Goal: Contribute content: Contribute content

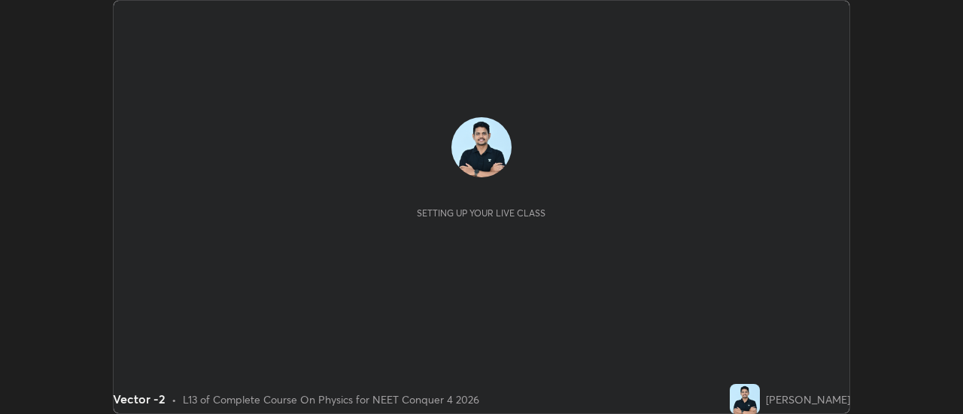
scroll to position [414, 962]
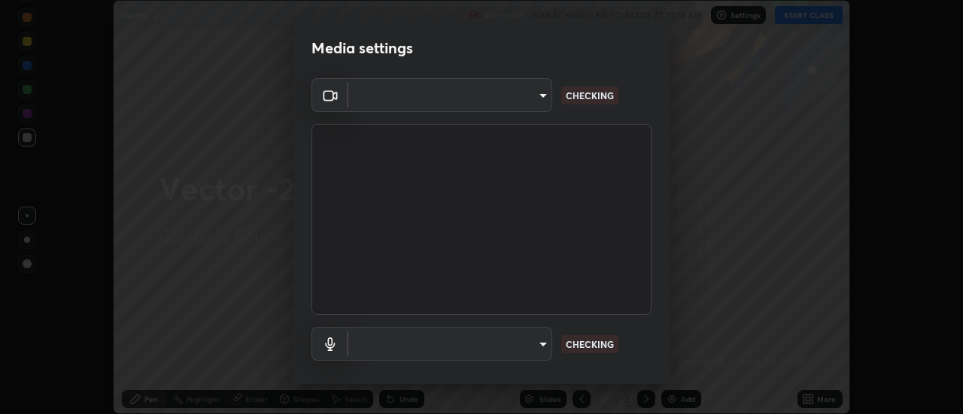
type input "b63bf8d4be001456b007e27562af51addf9deb8236f2337857bb01a3f85ddd7f"
type input "e93bc4946d5af65109397b081f52cda6ab7e1a9d5e5f26f71acc3cd36d6e997e"
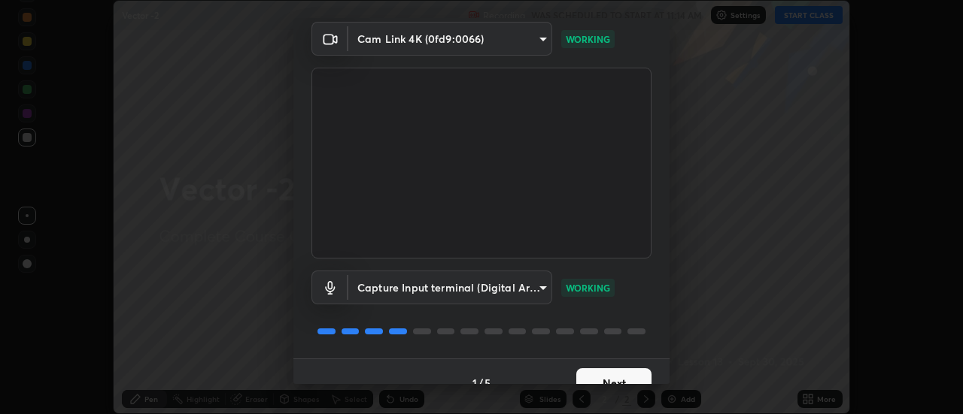
scroll to position [79, 0]
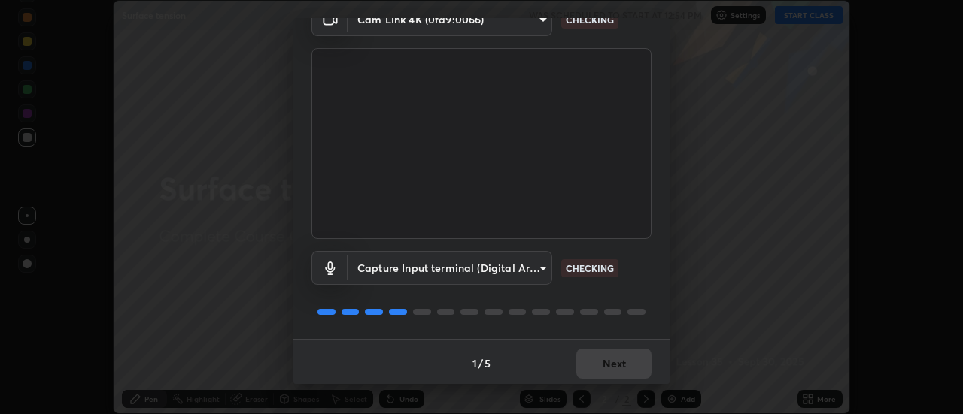
scroll to position [79, 0]
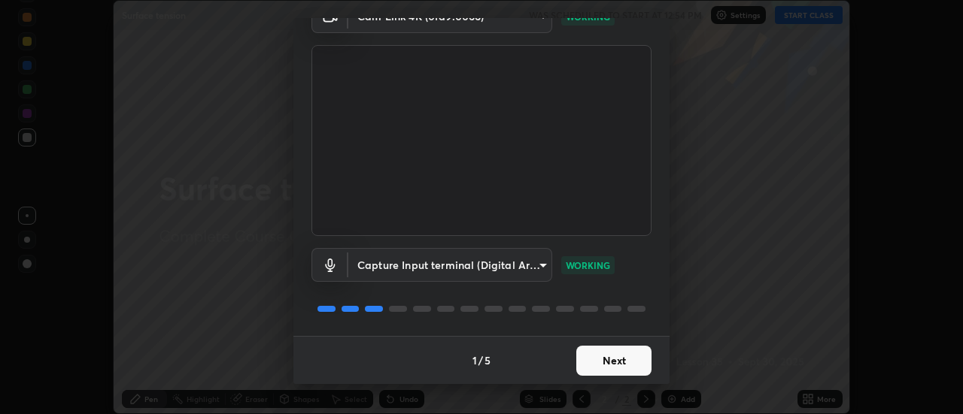
click at [623, 355] on button "Next" at bounding box center [613, 361] width 75 height 30
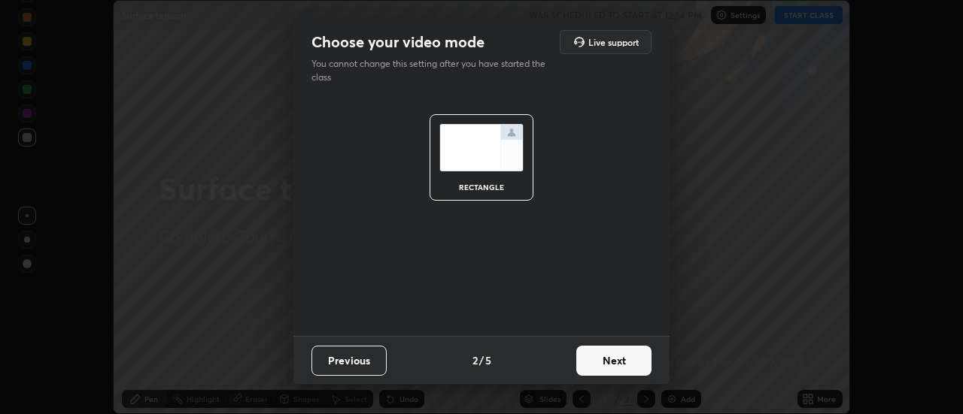
click at [613, 366] on button "Next" at bounding box center [613, 361] width 75 height 30
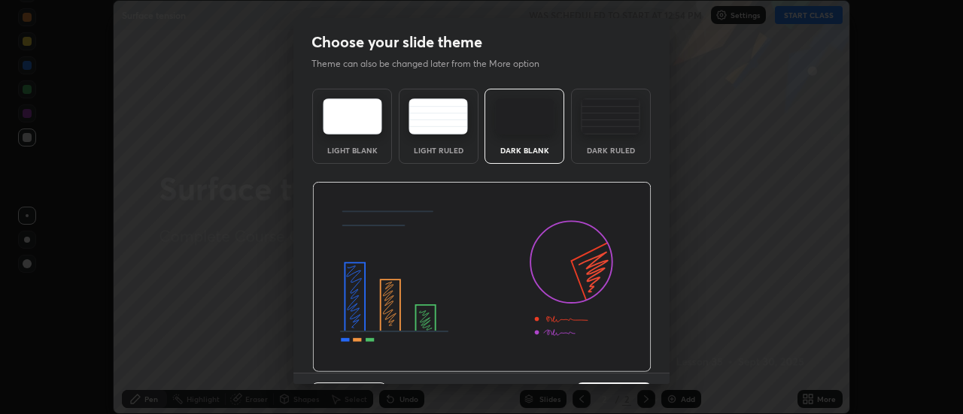
scroll to position [37, 0]
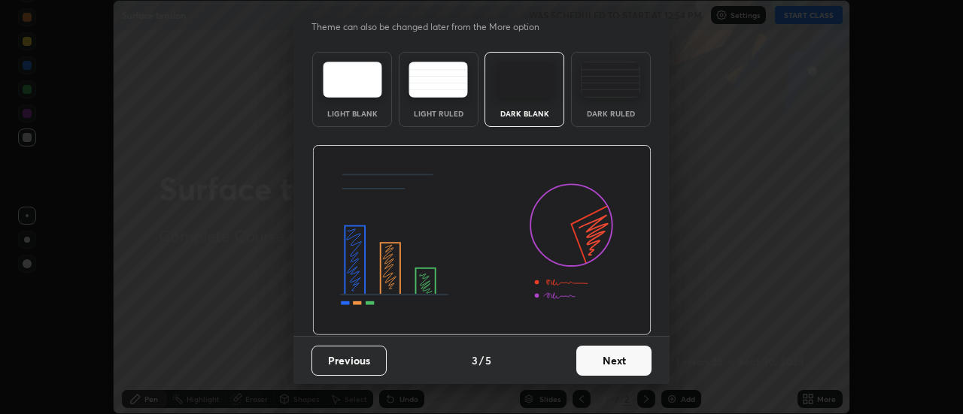
click at [602, 356] on button "Next" at bounding box center [613, 361] width 75 height 30
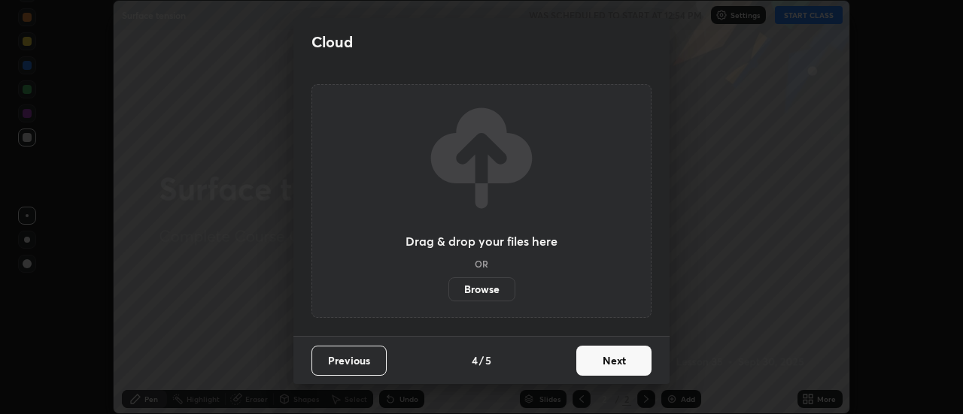
click at [483, 287] on label "Browse" at bounding box center [481, 290] width 67 height 24
click at [448, 287] on input "Browse" at bounding box center [448, 290] width 0 height 24
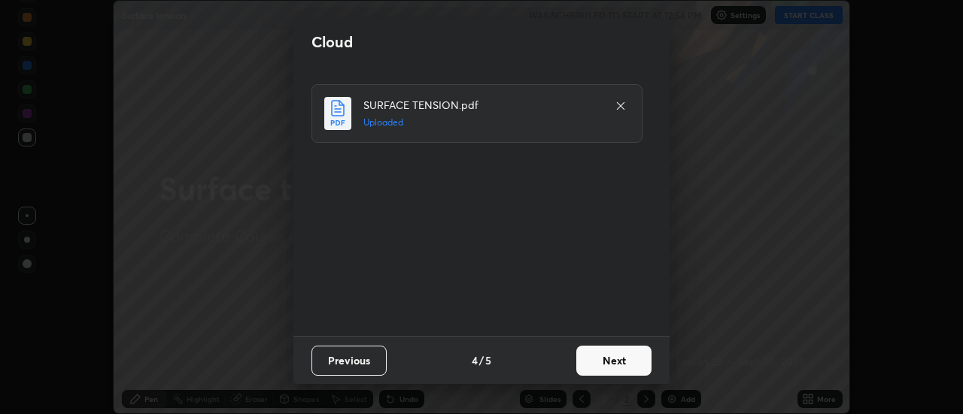
click at [640, 360] on button "Next" at bounding box center [613, 361] width 75 height 30
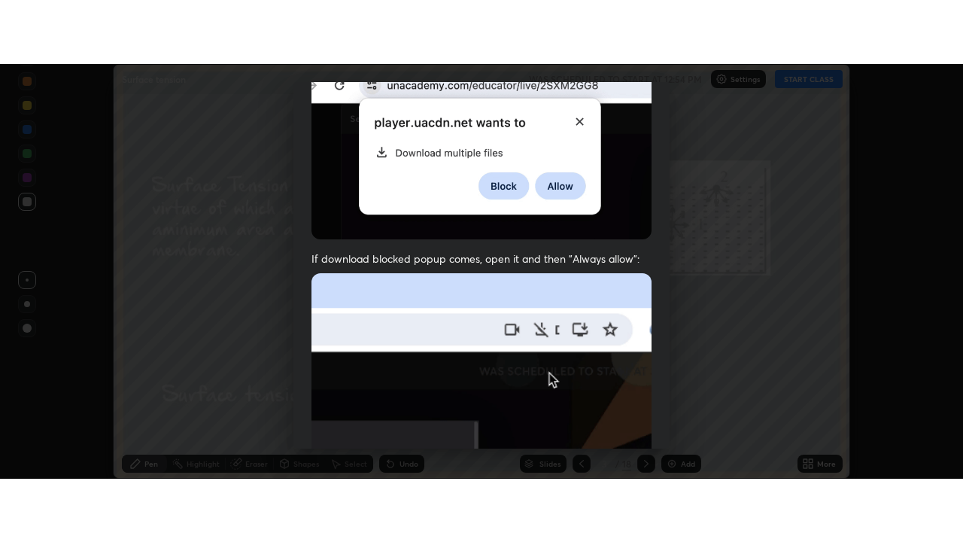
scroll to position [386, 0]
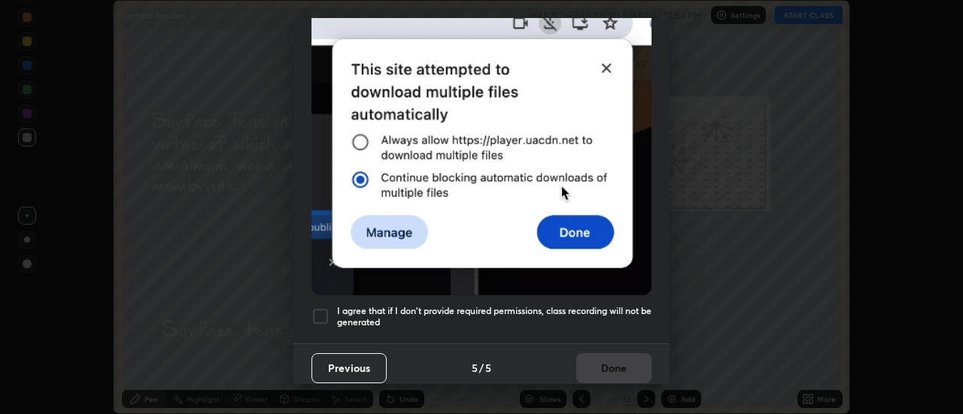
click at [330, 308] on div "I agree that if I don't provide required permissions, class recording will not …" at bounding box center [481, 317] width 340 height 18
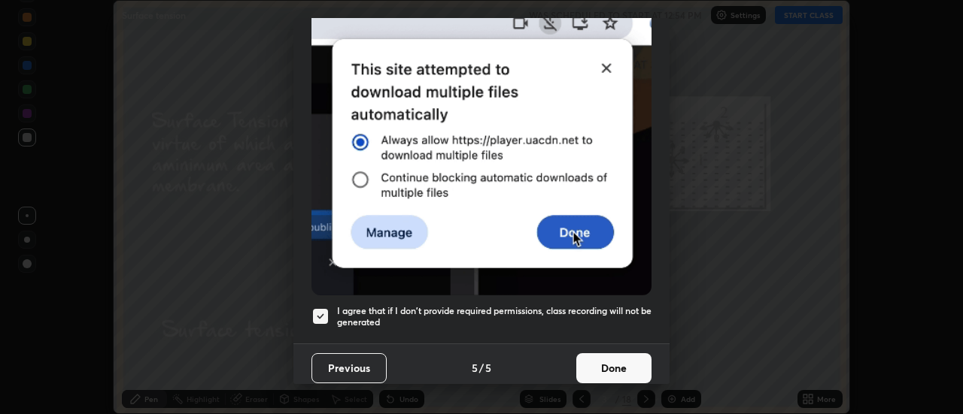
click at [612, 356] on button "Done" at bounding box center [613, 369] width 75 height 30
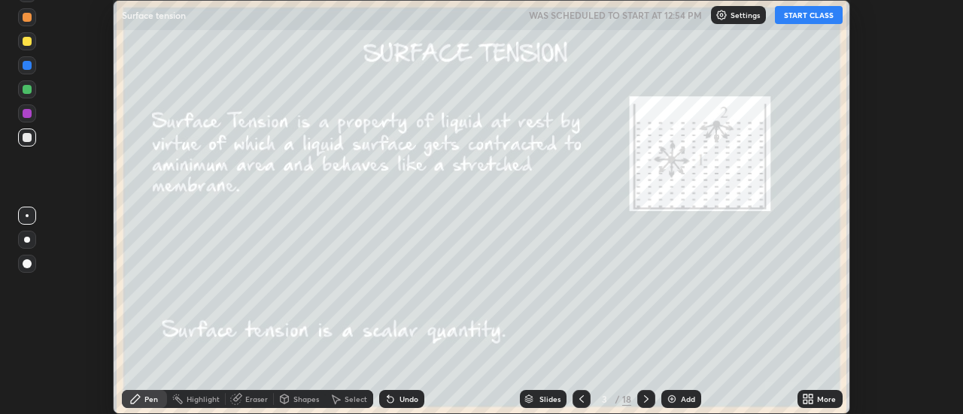
click at [821, 392] on div "More" at bounding box center [819, 399] width 45 height 18
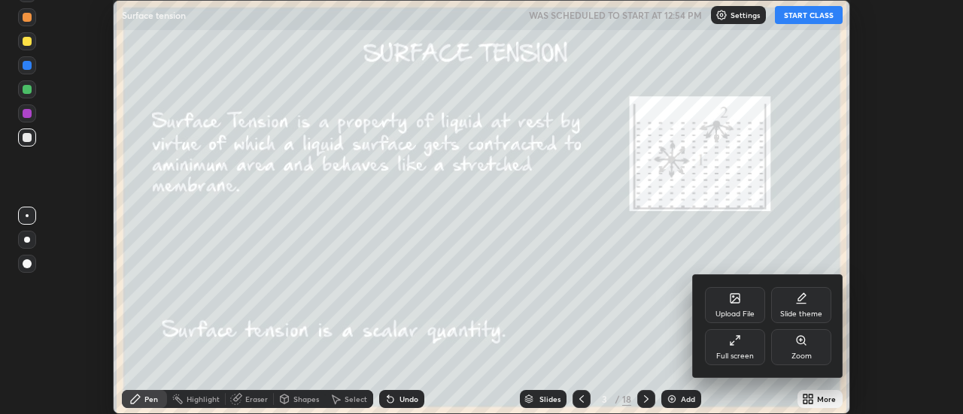
click at [745, 348] on div "Full screen" at bounding box center [735, 347] width 60 height 36
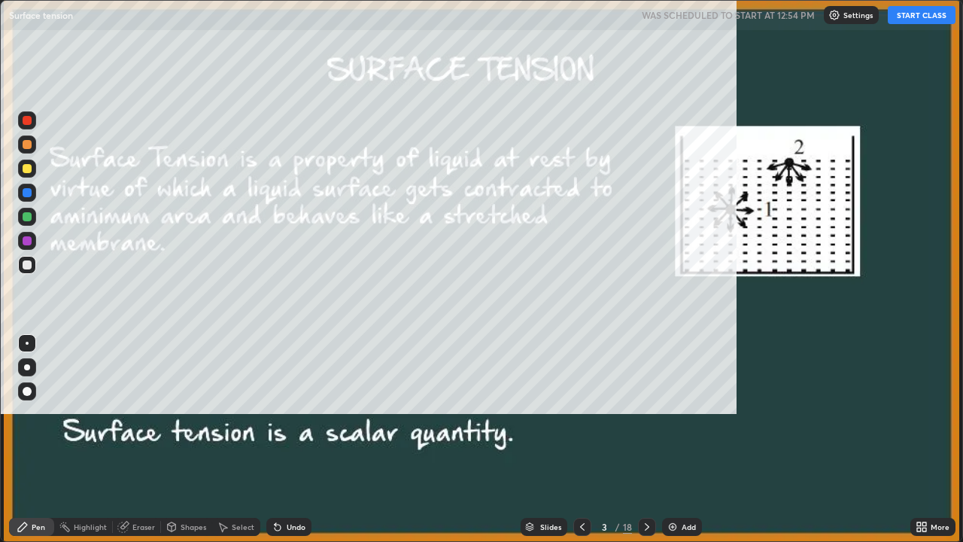
scroll to position [542, 963]
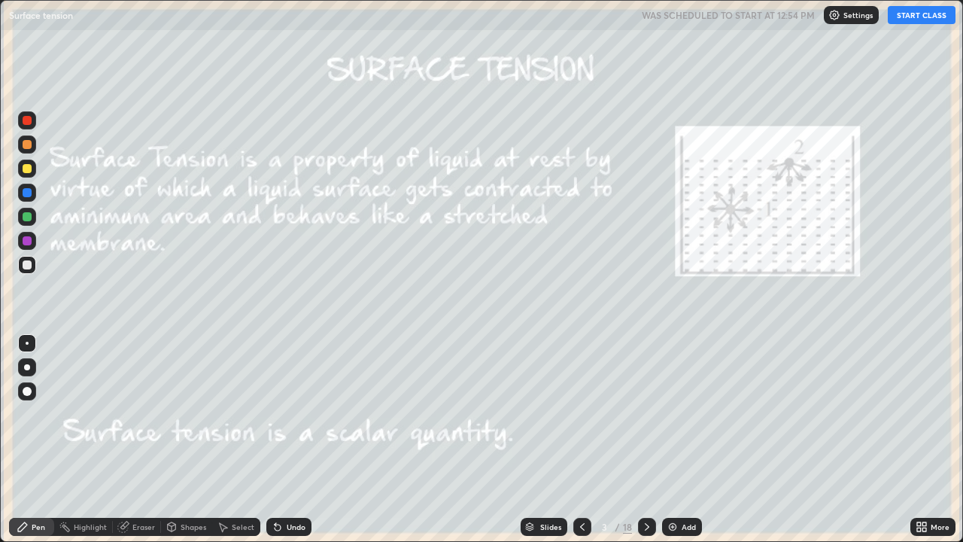
click at [934, 17] on button "START CLASS" at bounding box center [922, 15] width 68 height 18
click at [617, 414] on div "/" at bounding box center [617, 526] width 5 height 9
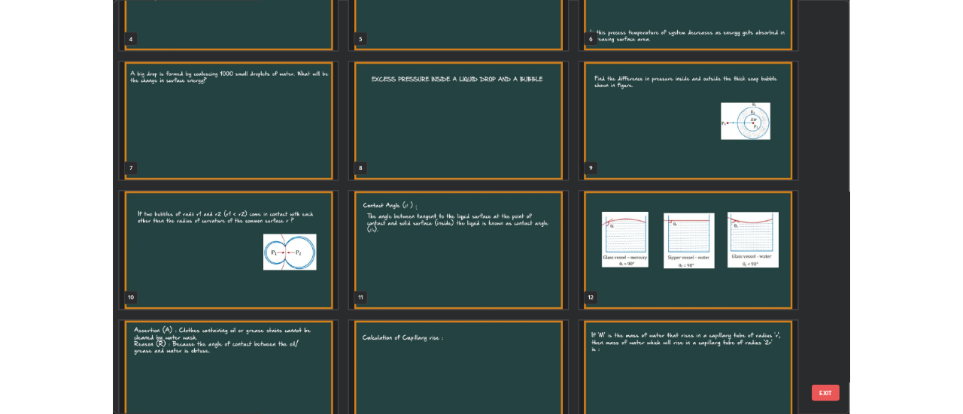
scroll to position [272, 0]
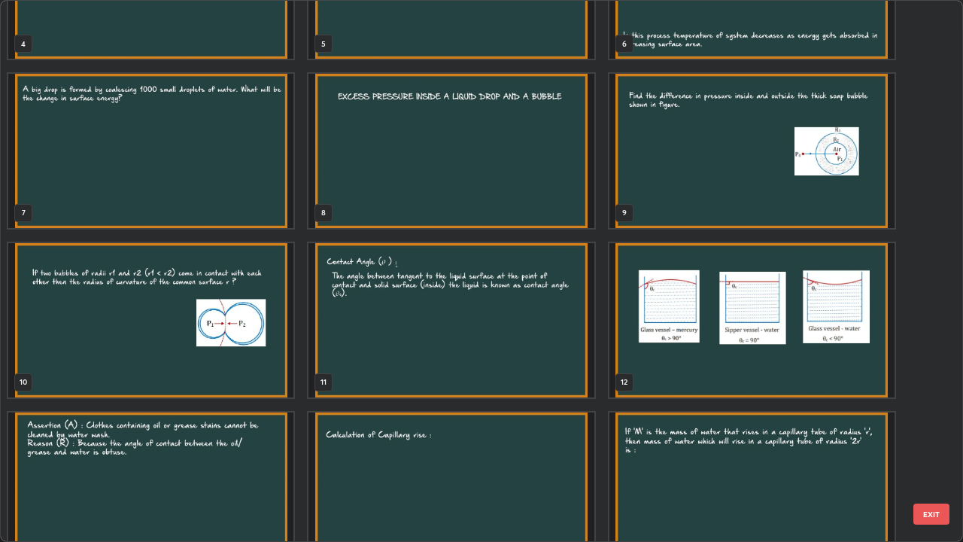
click at [464, 358] on img "grid" at bounding box center [450, 320] width 285 height 154
click at [468, 357] on img "grid" at bounding box center [450, 320] width 285 height 154
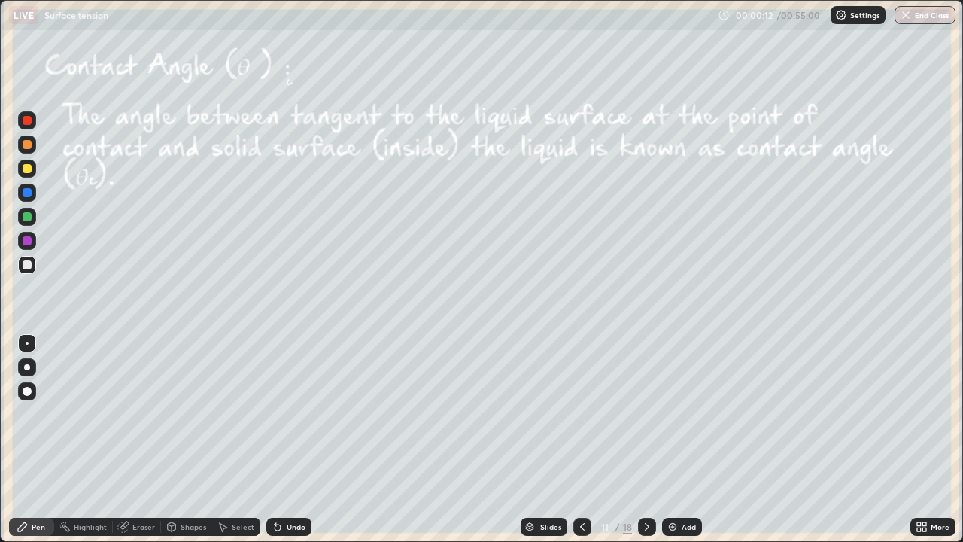
click at [647, 414] on icon at bounding box center [647, 527] width 12 height 12
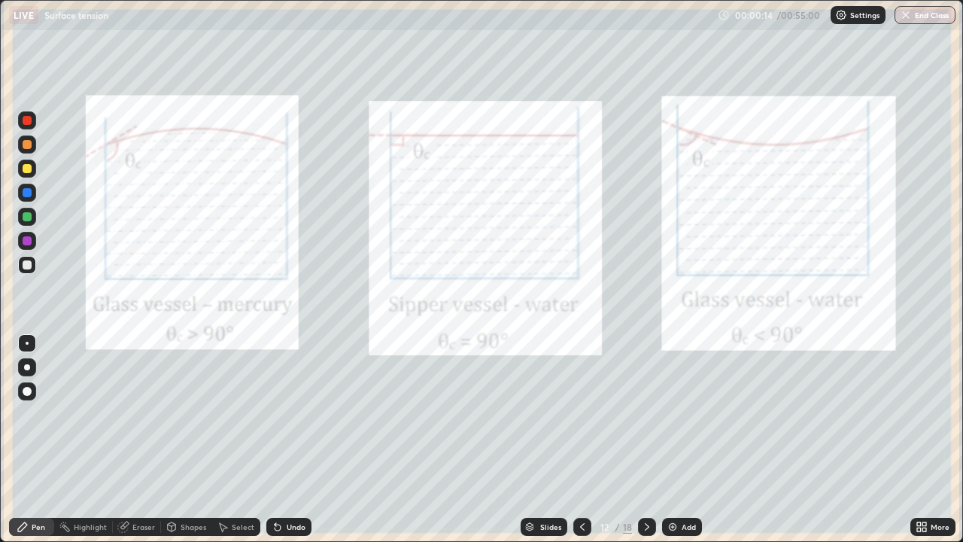
click at [645, 414] on icon at bounding box center [647, 527] width 12 height 12
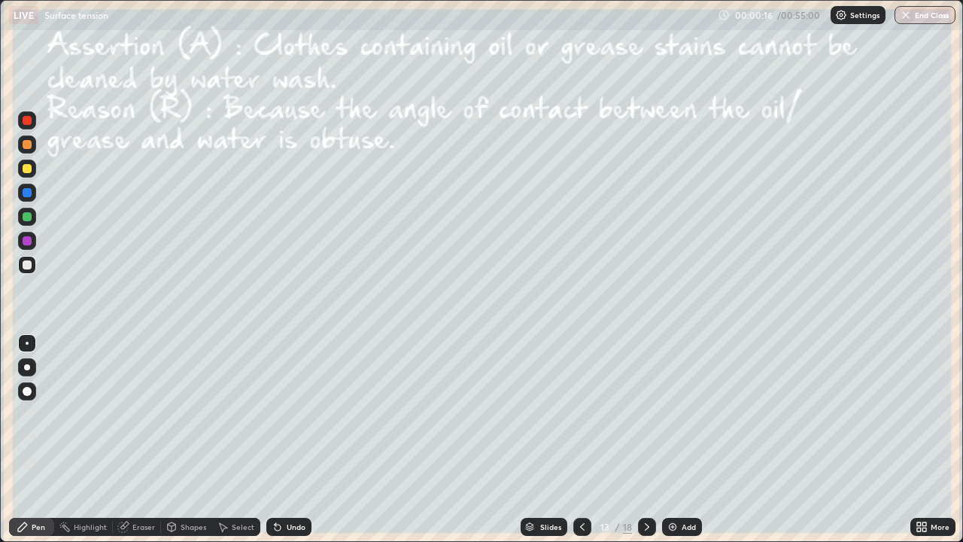
click at [581, 414] on icon at bounding box center [582, 527] width 12 height 12
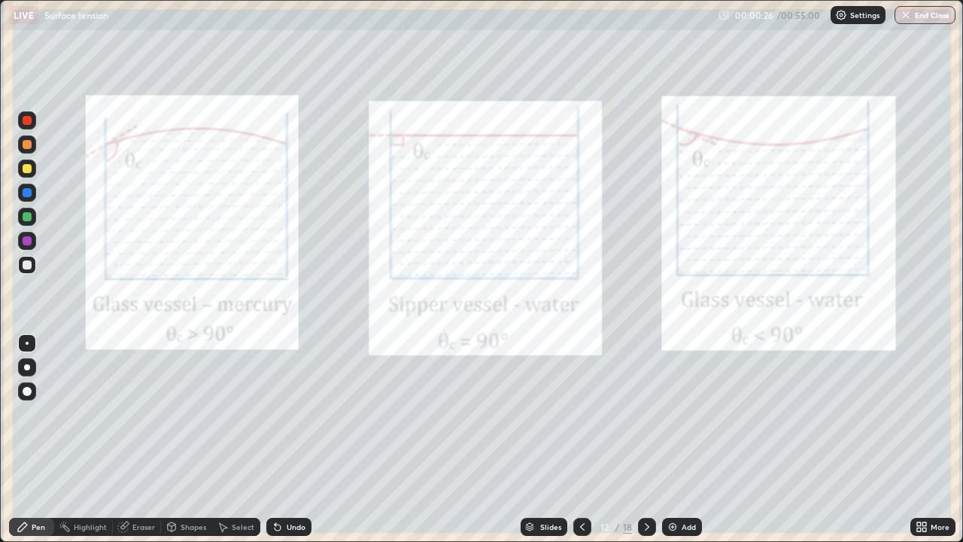
click at [647, 414] on icon at bounding box center [647, 527] width 12 height 12
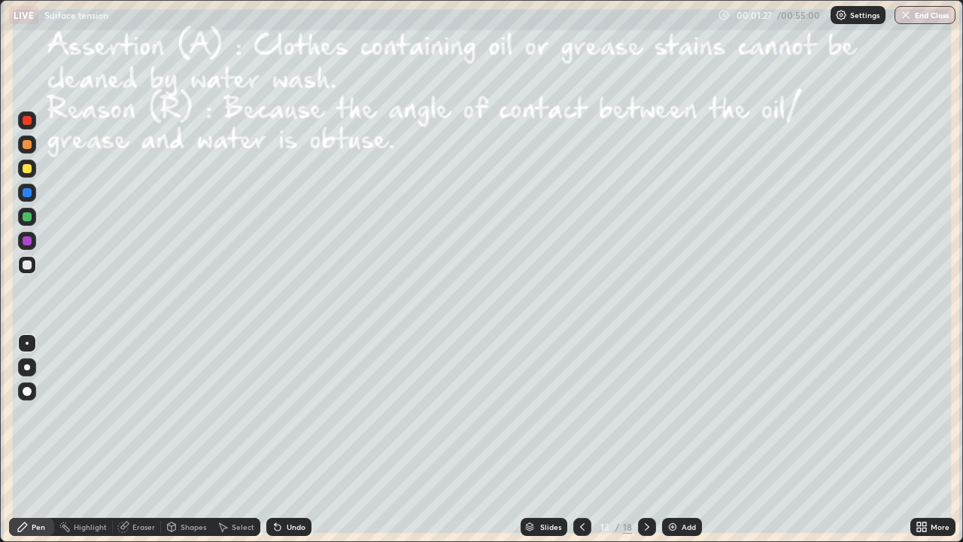
click at [645, 414] on icon at bounding box center [647, 527] width 12 height 12
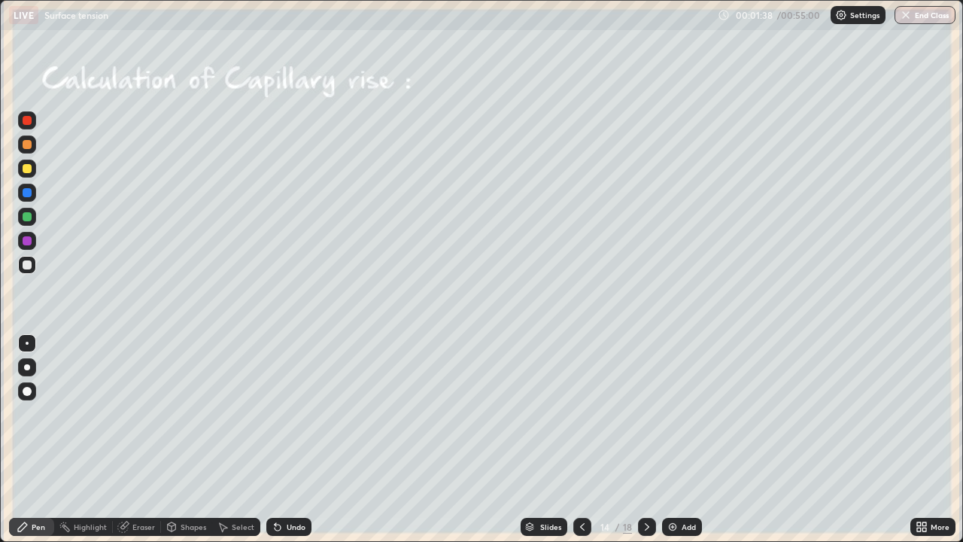
click at [192, 414] on div "Shapes" at bounding box center [194, 527] width 26 height 8
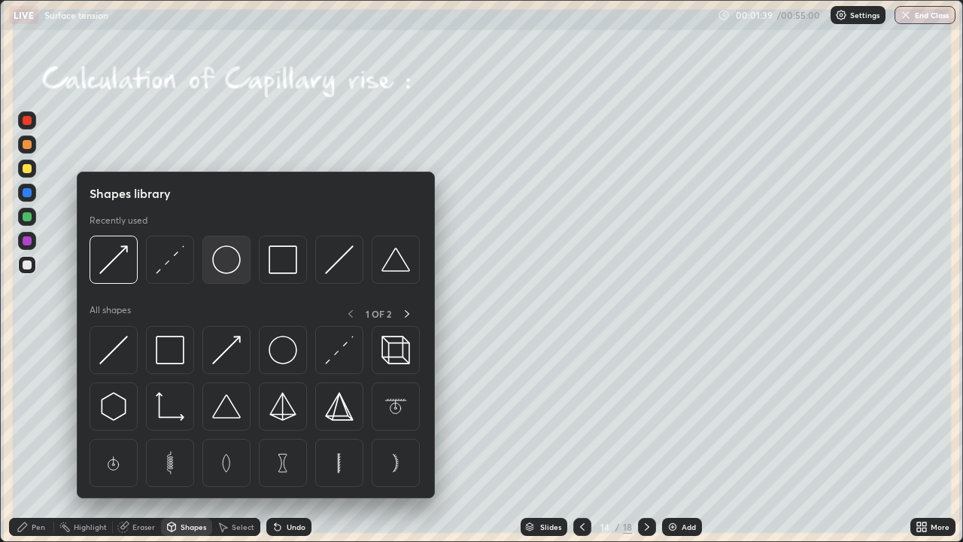
click at [232, 263] on img at bounding box center [226, 259] width 29 height 29
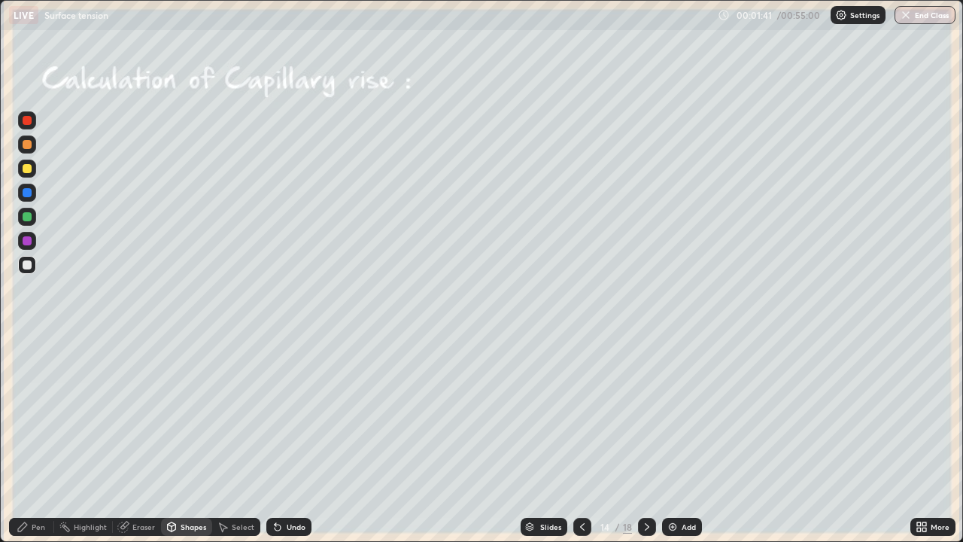
click at [194, 414] on div "Shapes" at bounding box center [194, 527] width 26 height 8
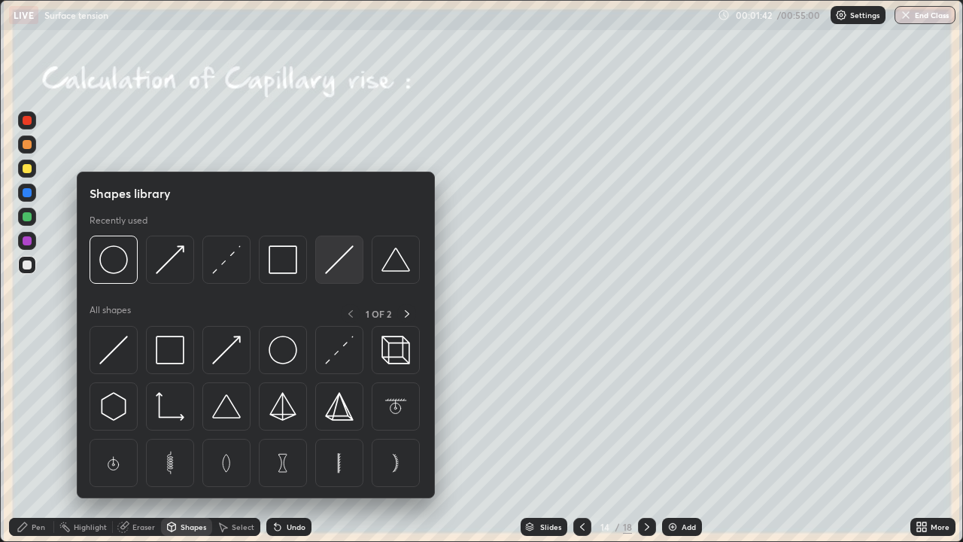
click at [328, 263] on img at bounding box center [339, 259] width 29 height 29
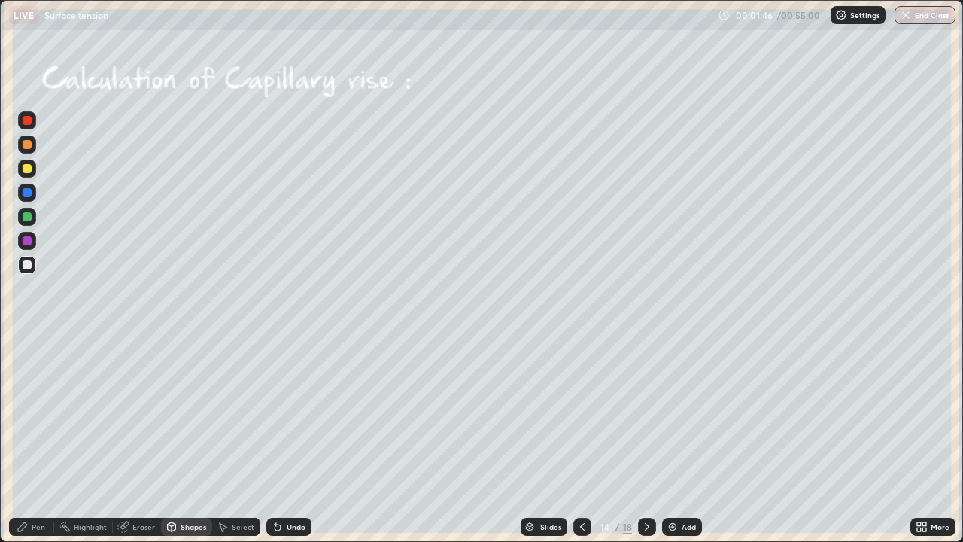
click at [38, 414] on div "Pen" at bounding box center [39, 527] width 14 height 8
click at [142, 414] on div "Eraser" at bounding box center [143, 527] width 23 height 8
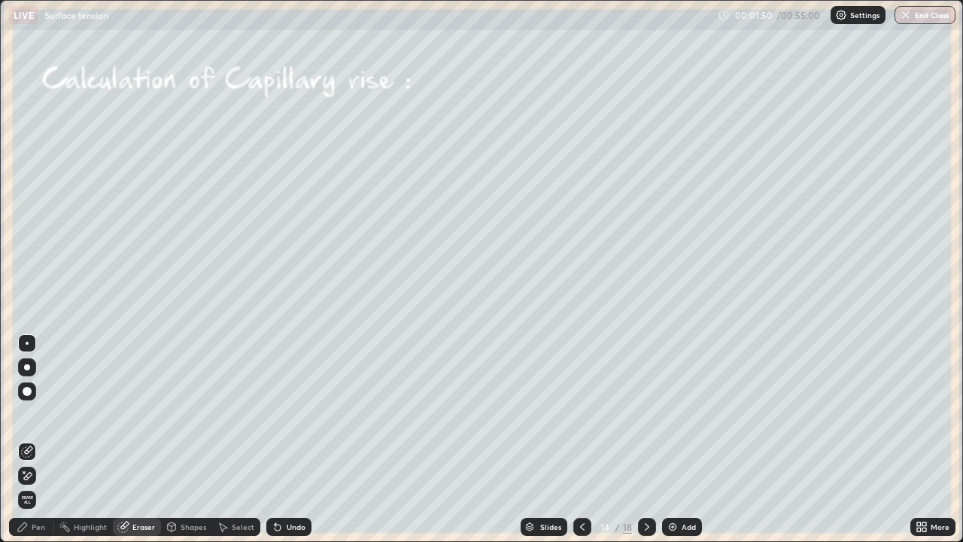
click at [187, 414] on div "Shapes" at bounding box center [194, 527] width 26 height 8
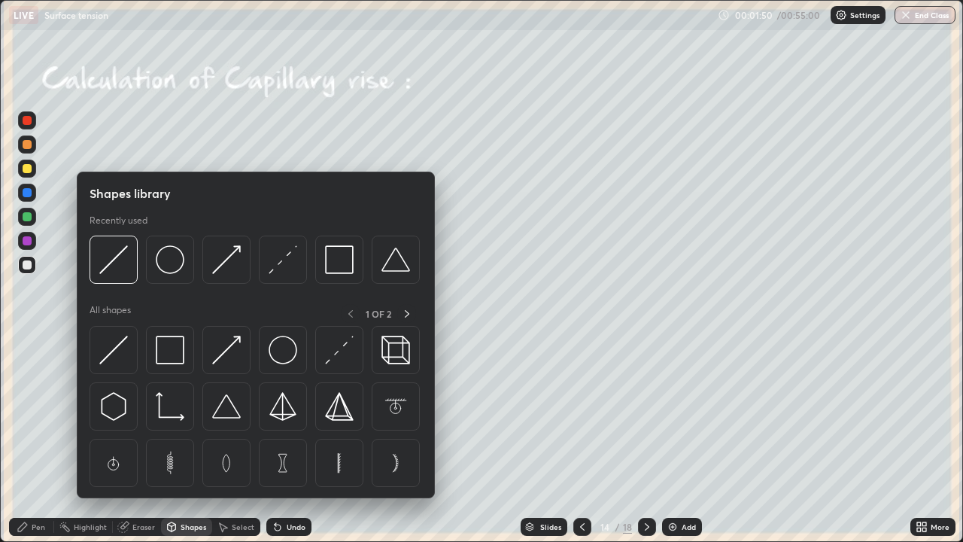
click at [188, 414] on div "Shapes" at bounding box center [194, 527] width 26 height 8
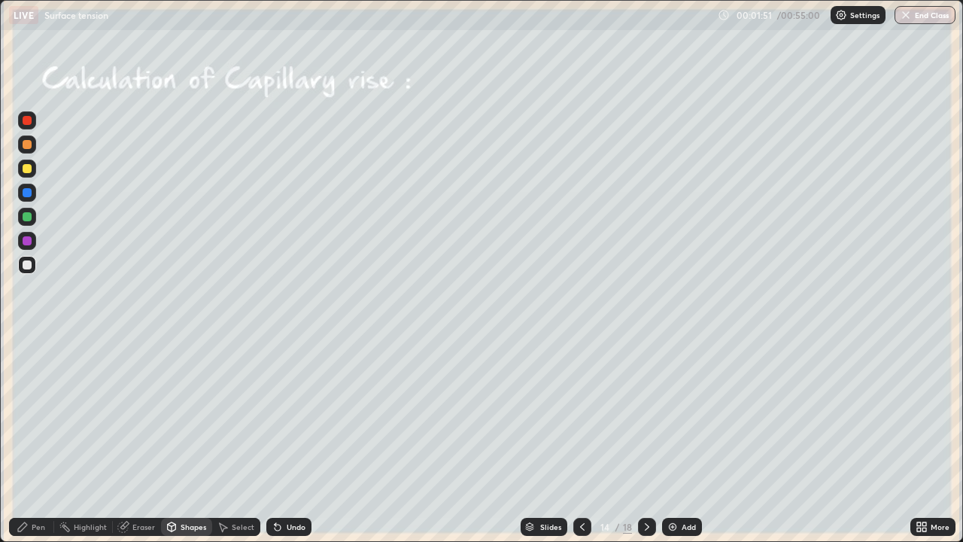
click at [88, 414] on div "Highlight" at bounding box center [90, 527] width 33 height 8
click at [28, 414] on icon at bounding box center [27, 475] width 8 height 8
click at [25, 196] on div at bounding box center [27, 192] width 9 height 9
click at [581, 414] on icon at bounding box center [582, 527] width 12 height 12
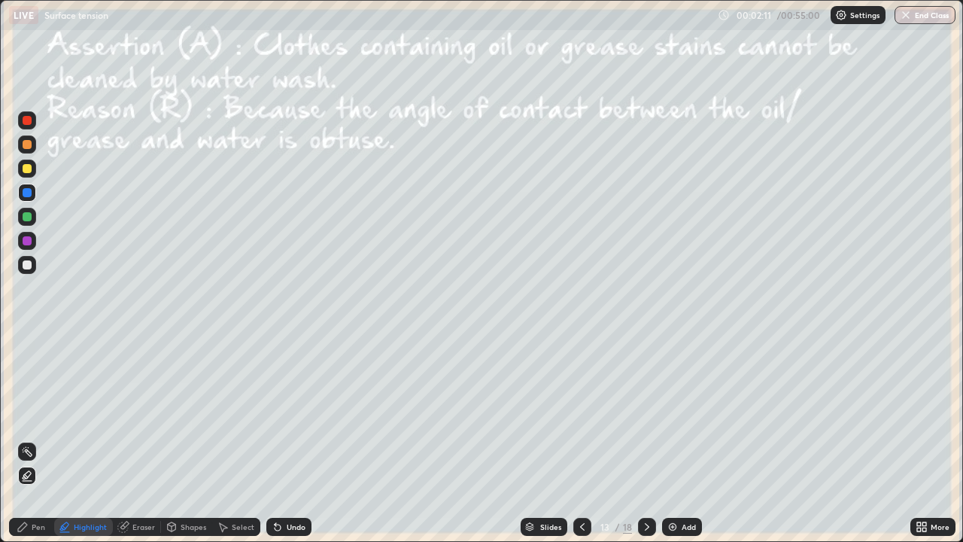
click at [576, 414] on icon at bounding box center [582, 527] width 12 height 12
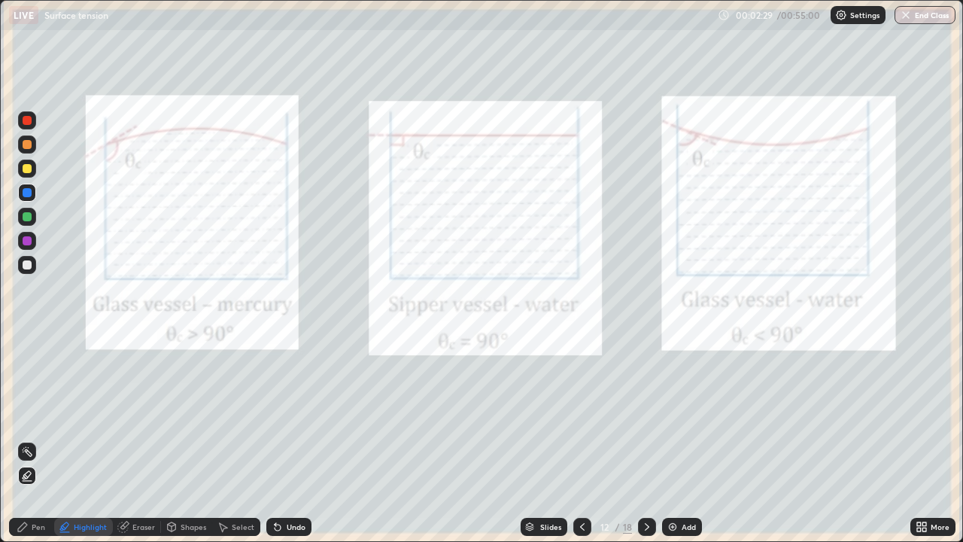
click at [26, 414] on icon at bounding box center [22, 526] width 9 height 9
click at [296, 414] on div "Undo" at bounding box center [296, 527] width 19 height 8
click at [293, 414] on div "Undo" at bounding box center [296, 527] width 19 height 8
click at [645, 414] on icon at bounding box center [647, 527] width 12 height 12
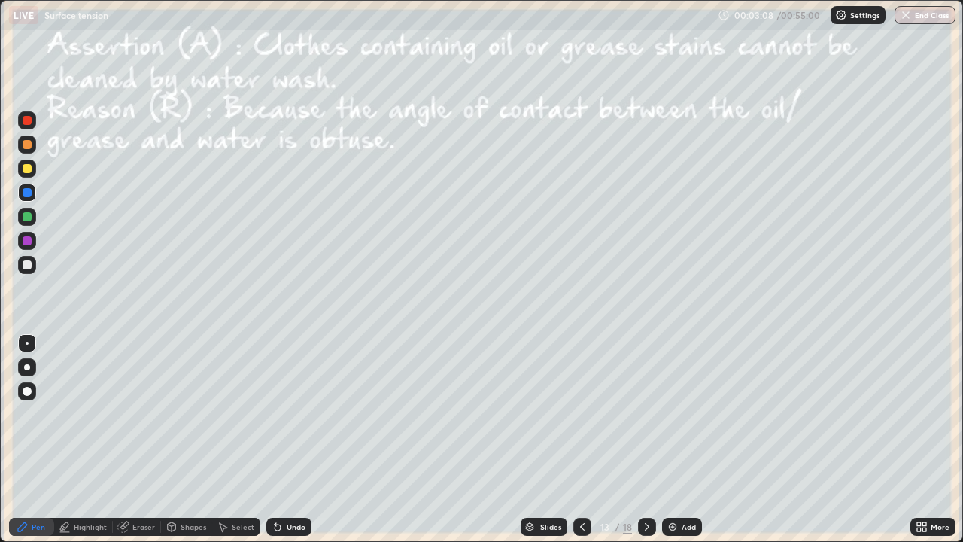
click at [645, 414] on icon at bounding box center [647, 527] width 12 height 12
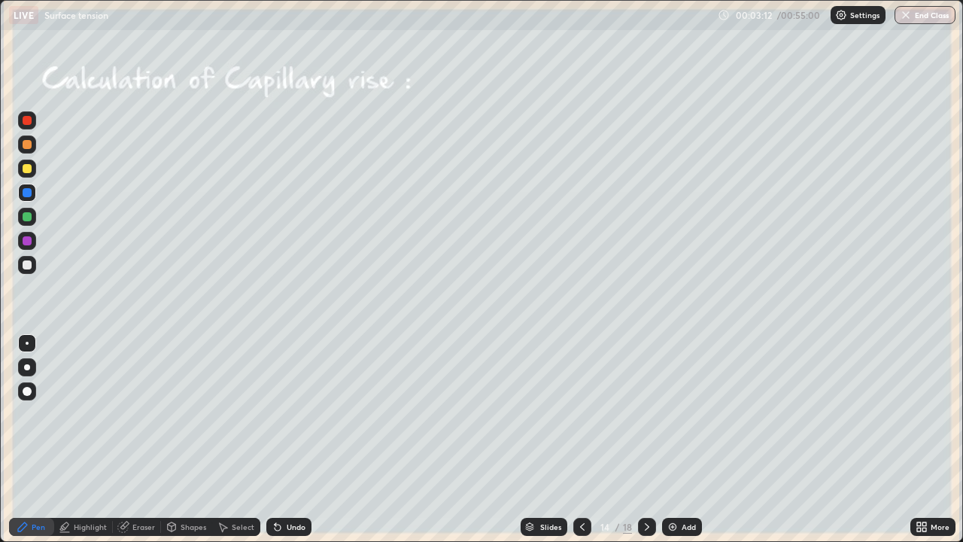
click at [27, 193] on div at bounding box center [27, 192] width 9 height 9
click at [40, 414] on div "Pen" at bounding box center [39, 527] width 14 height 8
click at [142, 414] on div "Eraser" at bounding box center [143, 527] width 23 height 8
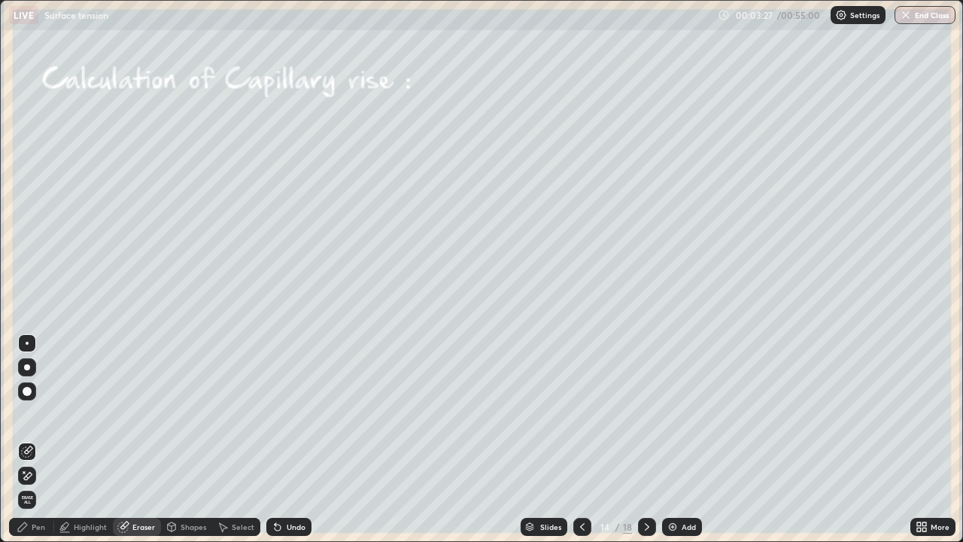
click at [23, 414] on icon at bounding box center [24, 472] width 2 height 2
click at [40, 414] on div "Pen" at bounding box center [39, 527] width 14 height 8
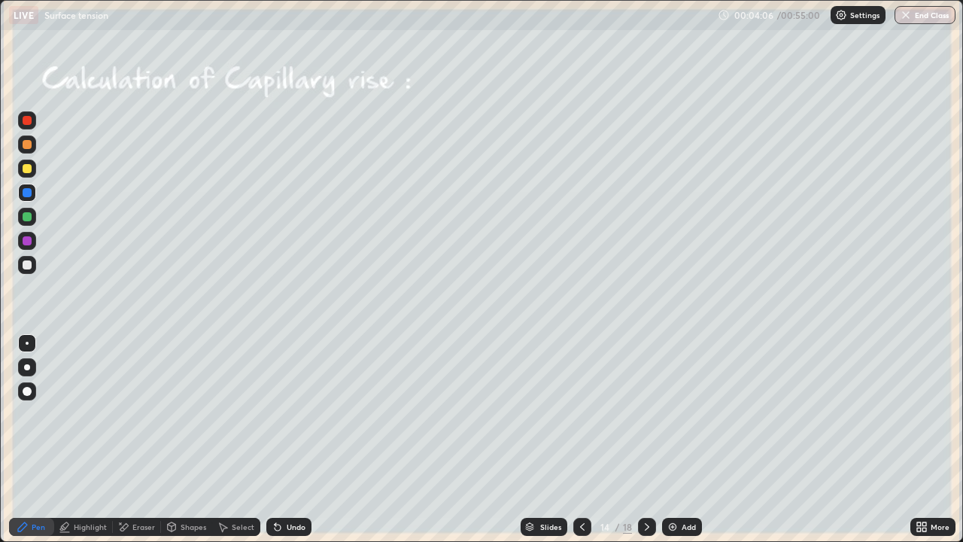
click at [290, 414] on div "Undo" at bounding box center [288, 527] width 45 height 18
click at [293, 414] on div "Undo" at bounding box center [296, 527] width 19 height 8
click at [296, 414] on div "Undo" at bounding box center [296, 527] width 19 height 8
click at [299, 414] on div "Undo" at bounding box center [296, 527] width 19 height 8
click at [298, 414] on div "Undo" at bounding box center [296, 527] width 19 height 8
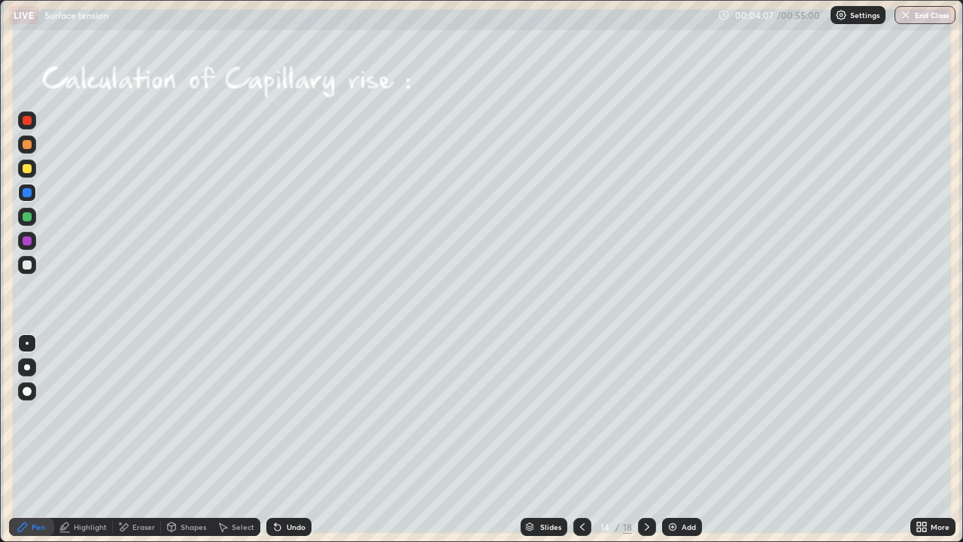
click at [298, 414] on div "Undo" at bounding box center [296, 527] width 19 height 8
click at [299, 414] on div "Undo" at bounding box center [296, 527] width 19 height 8
click at [294, 414] on div "Undo" at bounding box center [288, 527] width 45 height 18
click at [298, 414] on div "Undo" at bounding box center [288, 527] width 45 height 18
click at [296, 414] on div "Undo" at bounding box center [288, 527] width 45 height 18
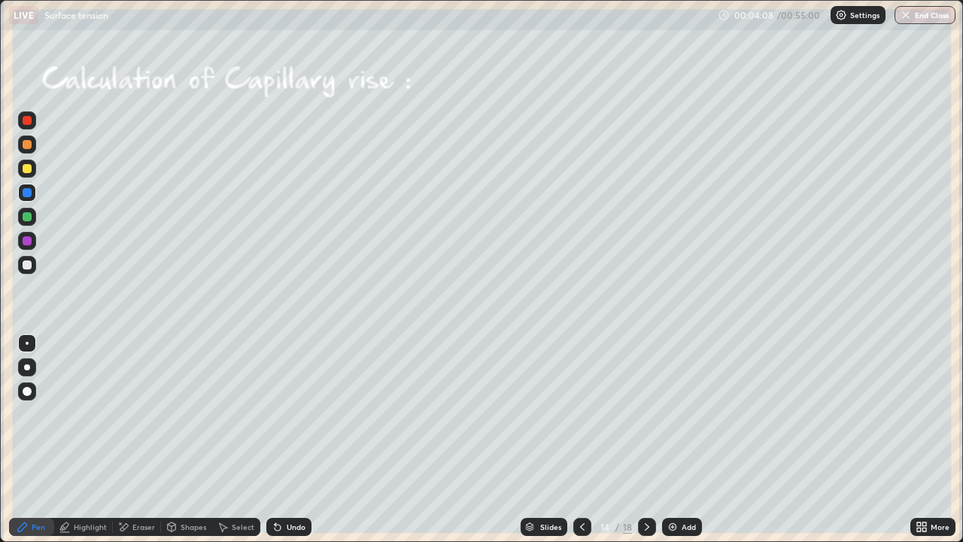
click at [299, 414] on div "Undo" at bounding box center [285, 527] width 51 height 30
click at [298, 414] on div "Undo" at bounding box center [288, 527] width 45 height 18
click at [300, 414] on div "Undo" at bounding box center [288, 527] width 45 height 18
click at [299, 414] on div "Undo" at bounding box center [288, 527] width 45 height 18
click at [300, 414] on div "Undo" at bounding box center [288, 527] width 45 height 18
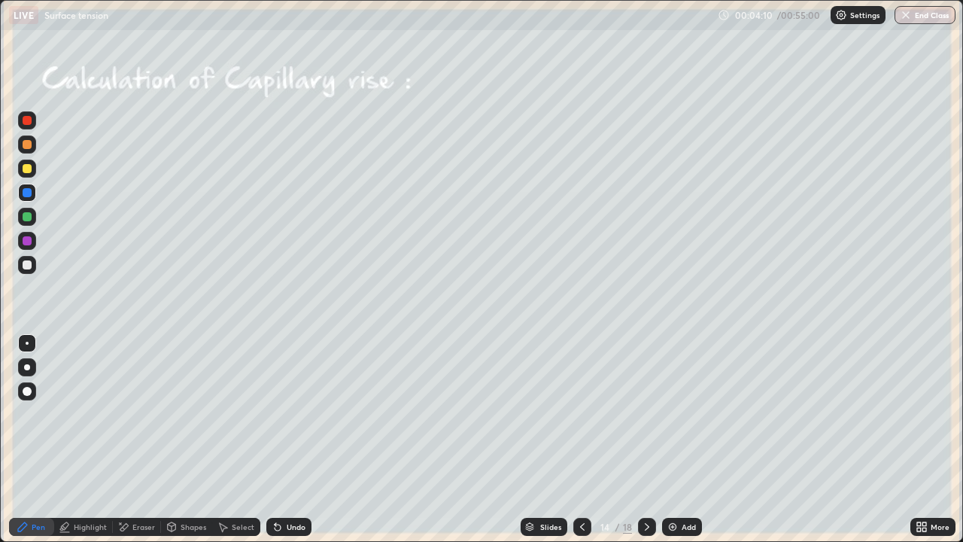
click at [299, 414] on div "Undo" at bounding box center [288, 527] width 45 height 18
click at [300, 414] on div "Undo" at bounding box center [288, 527] width 45 height 18
click at [301, 414] on div "Undo" at bounding box center [285, 527] width 51 height 30
click at [301, 414] on div "Undo" at bounding box center [288, 527] width 45 height 18
click at [302, 414] on div "Undo" at bounding box center [288, 527] width 45 height 18
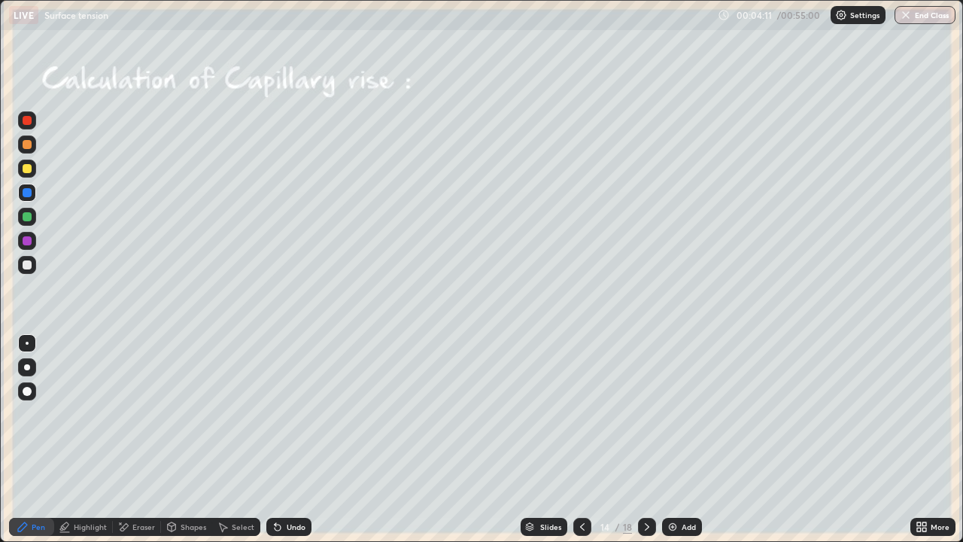
click at [303, 414] on div "Undo" at bounding box center [288, 527] width 45 height 18
click at [300, 414] on div "Undo" at bounding box center [288, 527] width 45 height 18
click at [293, 414] on div "Undo" at bounding box center [288, 527] width 45 height 18
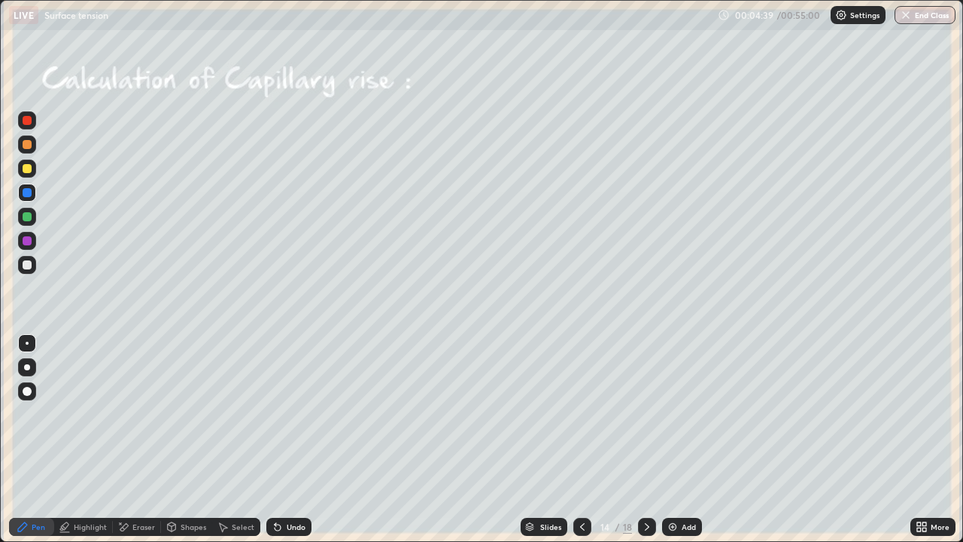
click at [295, 414] on div "Undo" at bounding box center [288, 527] width 45 height 18
click at [293, 414] on div "Undo" at bounding box center [288, 527] width 45 height 18
click at [294, 414] on div "Undo" at bounding box center [288, 527] width 45 height 18
click at [295, 414] on div "Undo" at bounding box center [288, 527] width 45 height 18
click at [136, 414] on div "Eraser" at bounding box center [143, 527] width 23 height 8
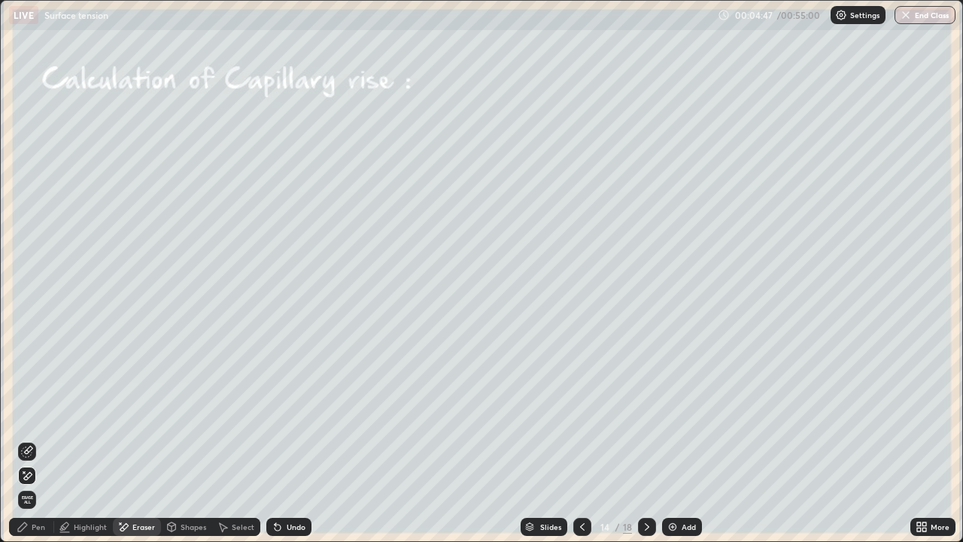
click at [30, 414] on div "Pen" at bounding box center [31, 527] width 45 height 18
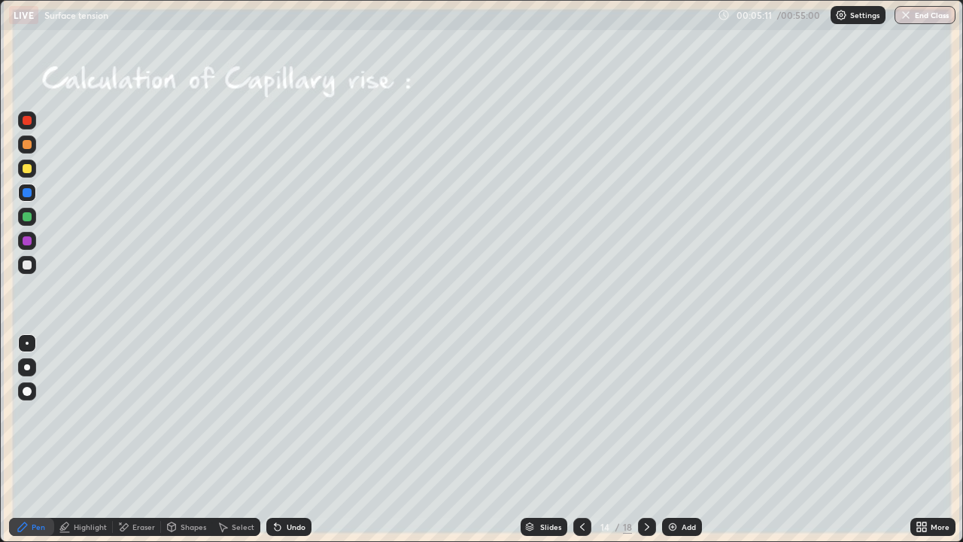
click at [33, 263] on div at bounding box center [27, 265] width 18 height 18
click at [281, 414] on div "Undo" at bounding box center [288, 527] width 45 height 18
click at [287, 414] on div "Undo" at bounding box center [288, 527] width 45 height 18
click at [285, 414] on div "Undo" at bounding box center [288, 527] width 45 height 18
click at [284, 414] on div "Undo" at bounding box center [288, 527] width 45 height 18
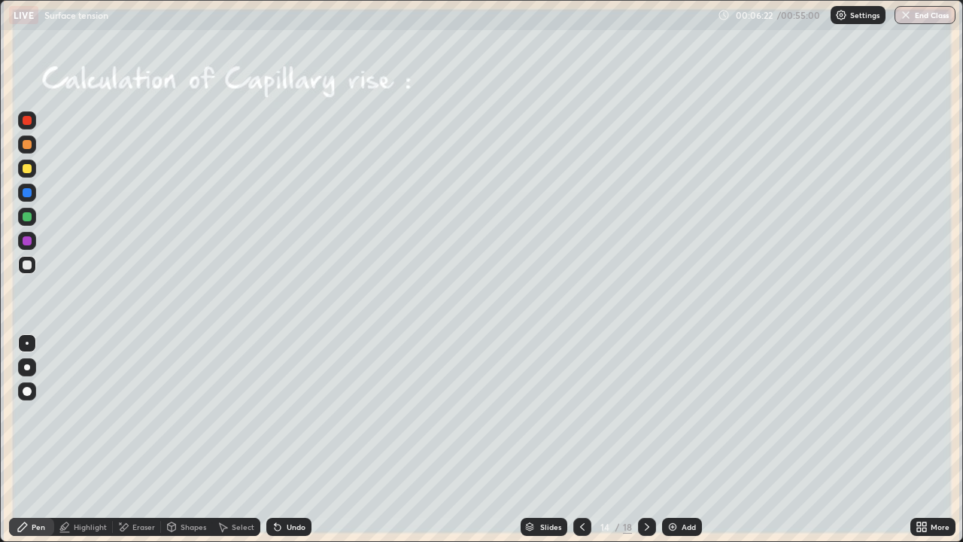
click at [284, 414] on div "Undo" at bounding box center [288, 527] width 45 height 18
click at [684, 414] on div "Add" at bounding box center [689, 527] width 14 height 8
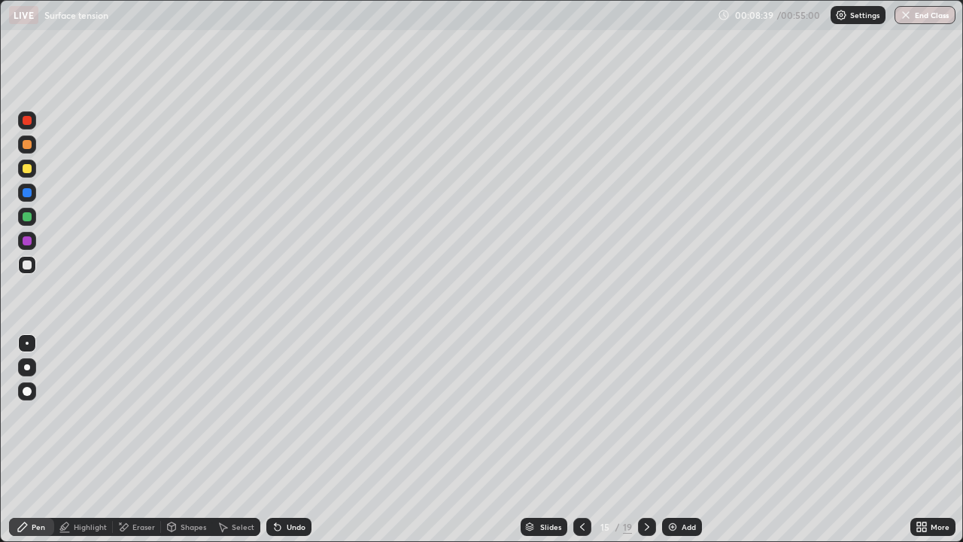
click at [284, 414] on div "Undo" at bounding box center [288, 527] width 45 height 18
click at [287, 414] on div "Undo" at bounding box center [296, 527] width 19 height 8
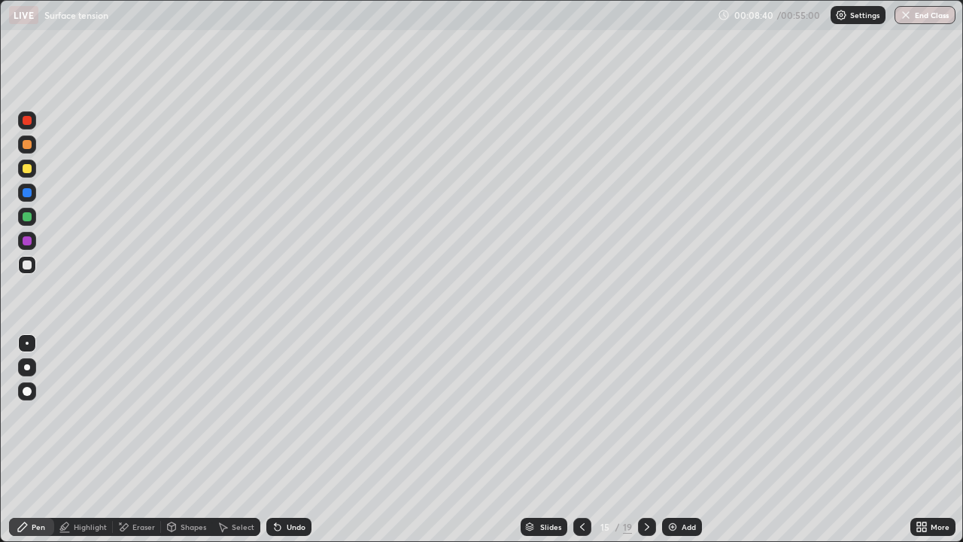
click at [288, 414] on div "Undo" at bounding box center [296, 527] width 19 height 8
click at [289, 414] on div "Undo" at bounding box center [296, 527] width 19 height 8
click at [292, 414] on div "Undo" at bounding box center [296, 527] width 19 height 8
click at [137, 414] on div "Eraser" at bounding box center [143, 527] width 23 height 8
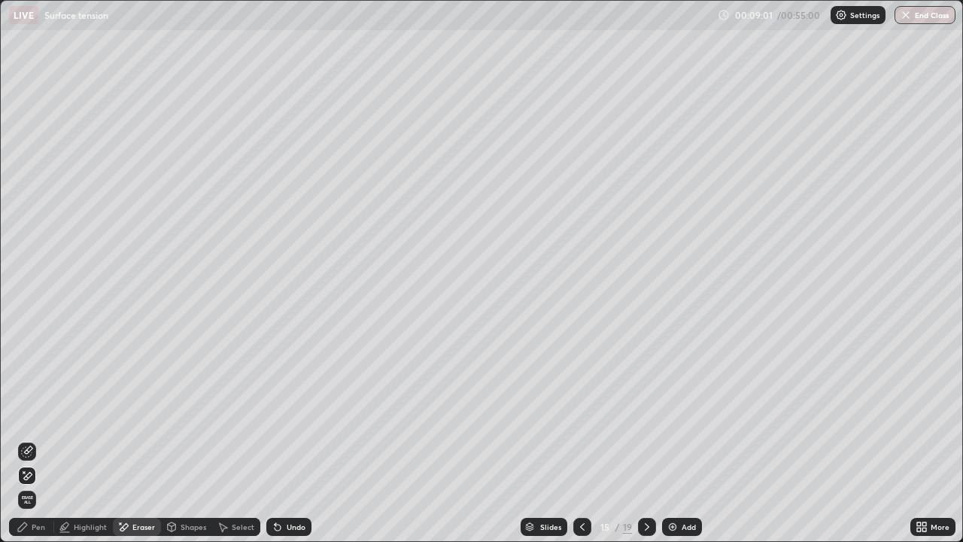
click at [33, 414] on div "Pen" at bounding box center [31, 527] width 45 height 18
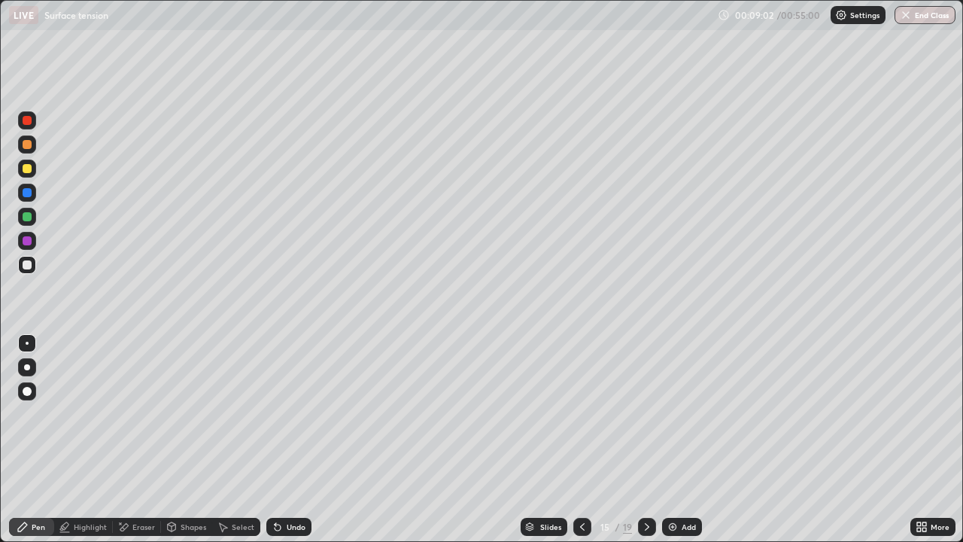
click at [133, 414] on div "Eraser" at bounding box center [137, 527] width 48 height 18
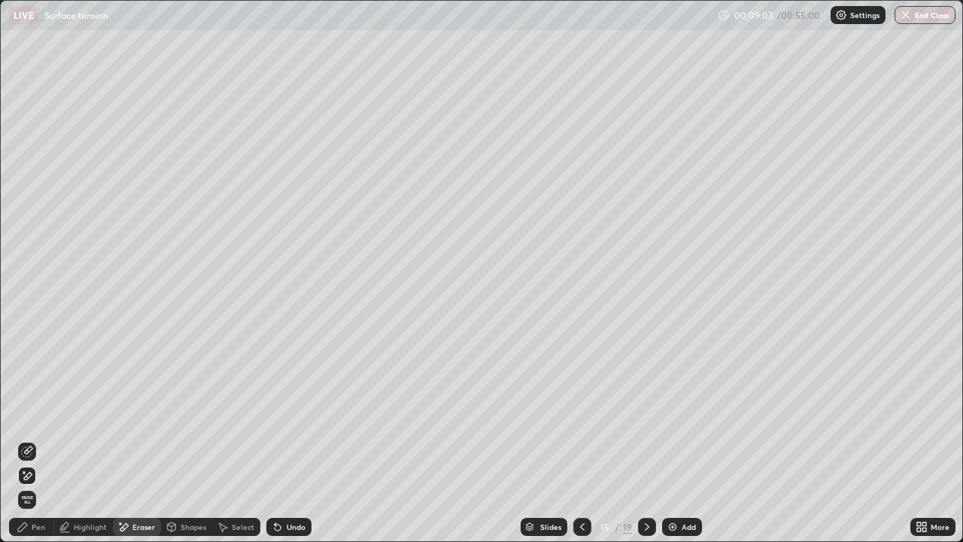
click at [32, 414] on div "Pen" at bounding box center [31, 527] width 45 height 18
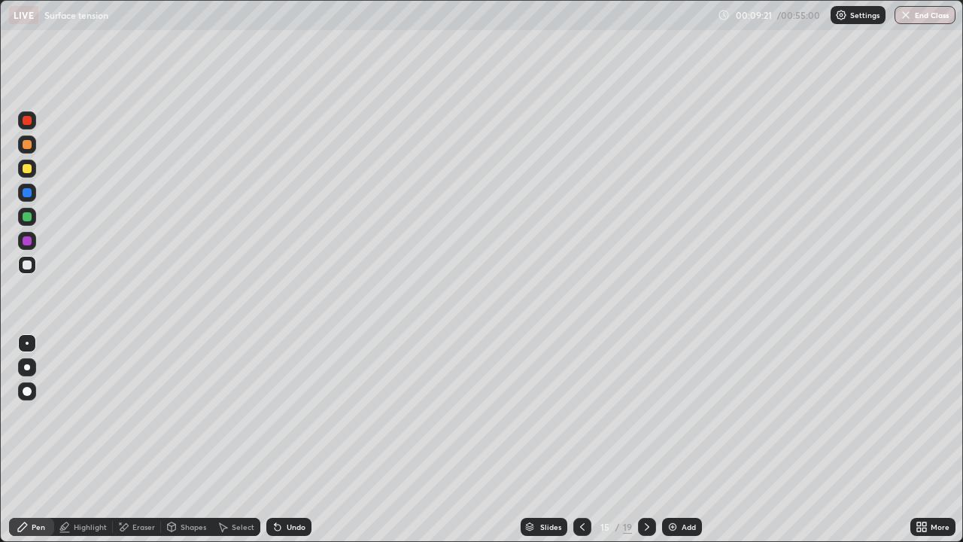
click at [275, 414] on icon at bounding box center [276, 524] width 2 height 2
click at [279, 414] on div "Undo" at bounding box center [288, 527] width 45 height 18
click at [286, 414] on div "Undo" at bounding box center [288, 527] width 45 height 18
click at [581, 414] on icon at bounding box center [582, 527] width 12 height 12
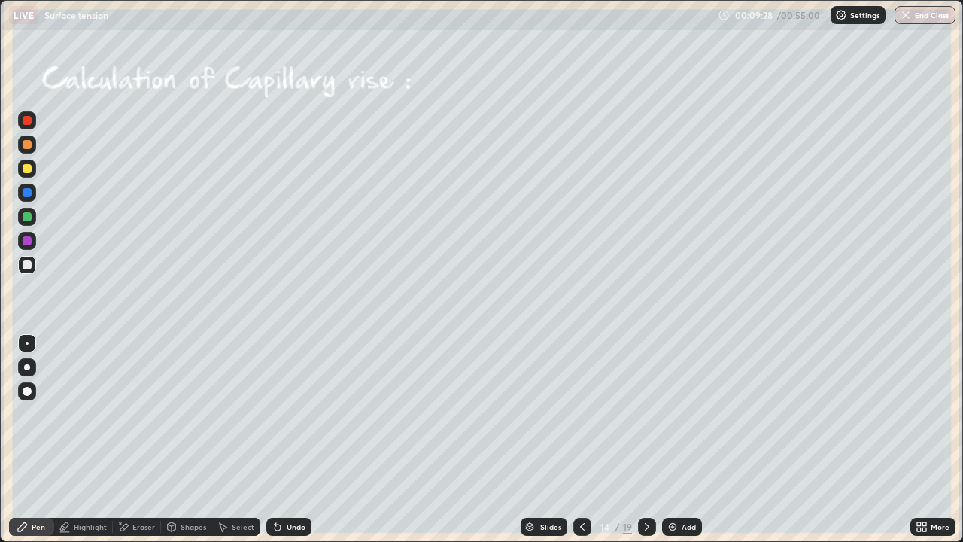
click at [29, 170] on div at bounding box center [27, 168] width 9 height 9
click at [294, 414] on div "Undo" at bounding box center [296, 527] width 19 height 8
click at [581, 414] on icon at bounding box center [582, 527] width 12 height 12
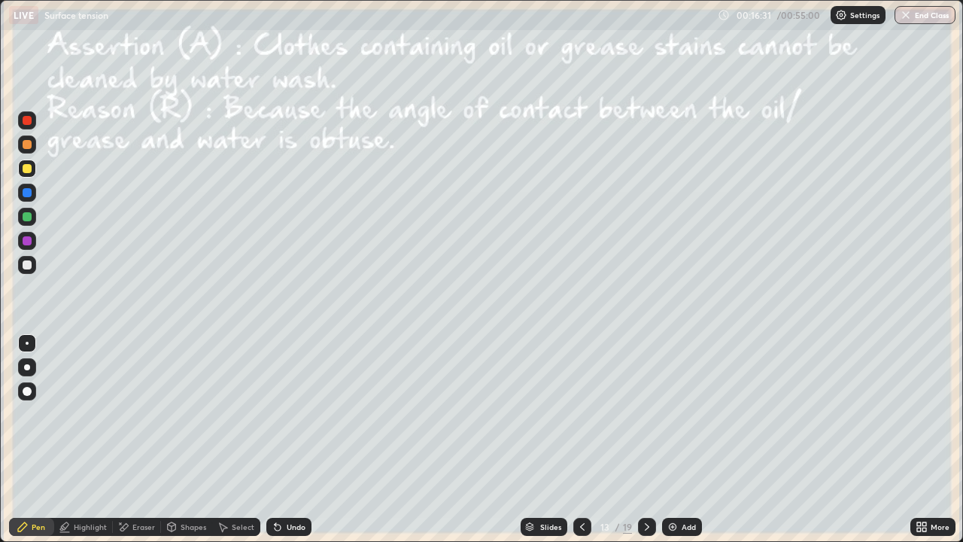
click at [581, 414] on div at bounding box center [582, 527] width 18 height 18
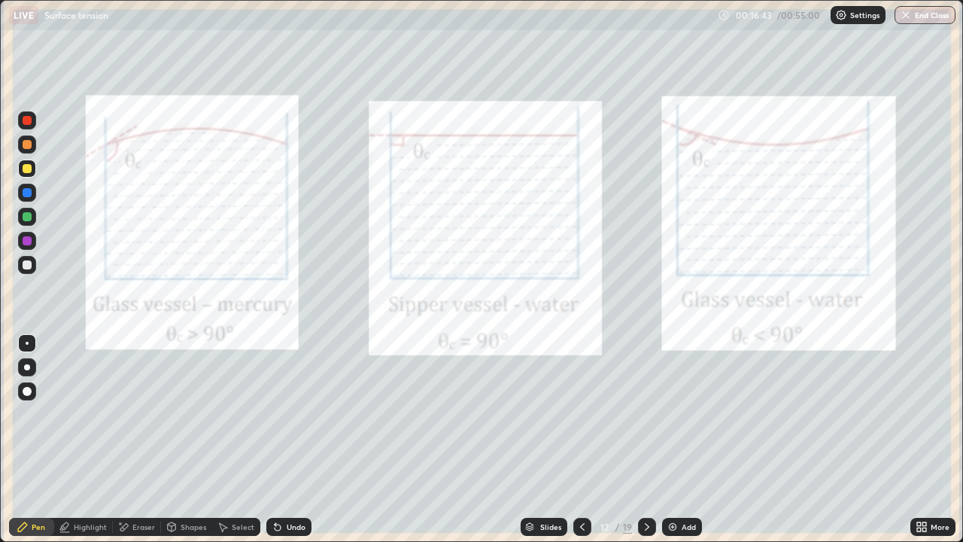
click at [642, 414] on icon at bounding box center [647, 527] width 12 height 12
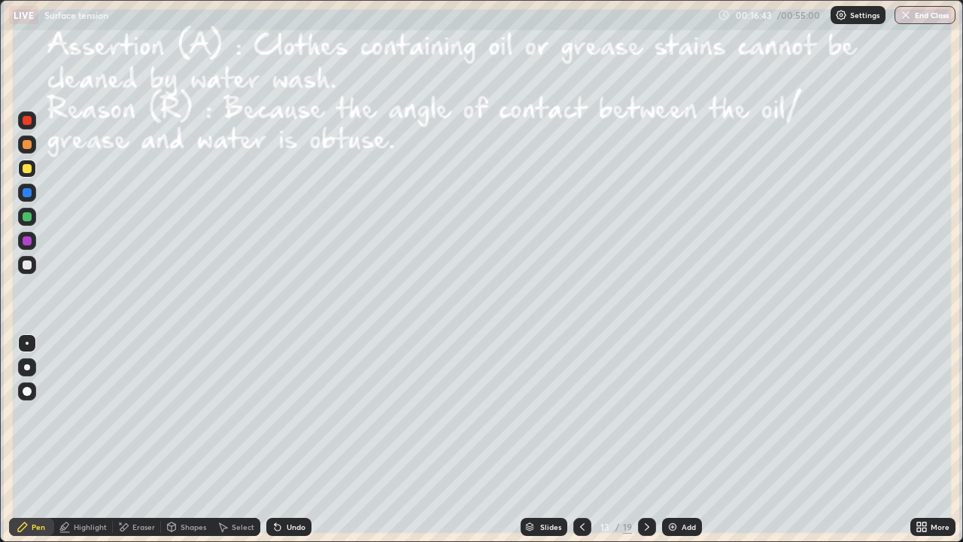
click at [644, 414] on icon at bounding box center [647, 527] width 12 height 12
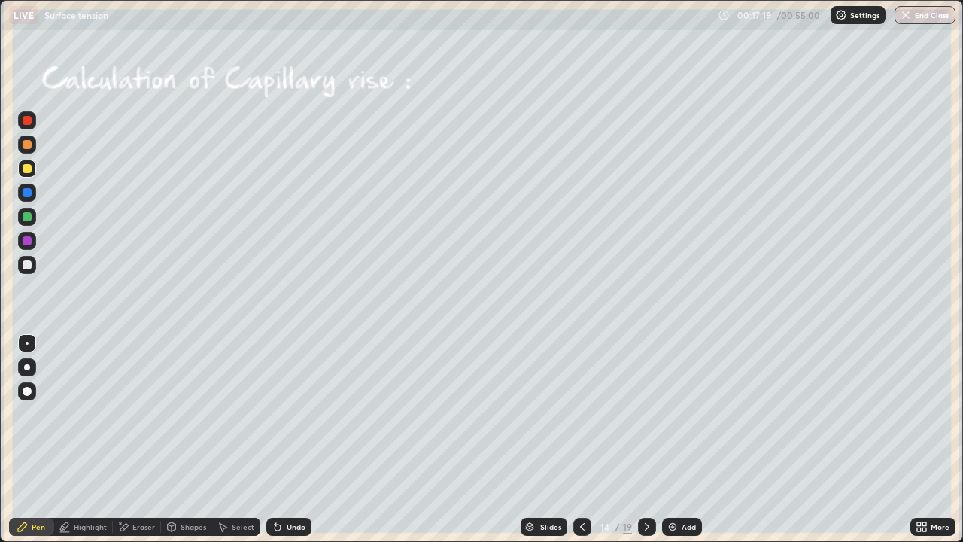
click at [652, 414] on div at bounding box center [647, 527] width 18 height 18
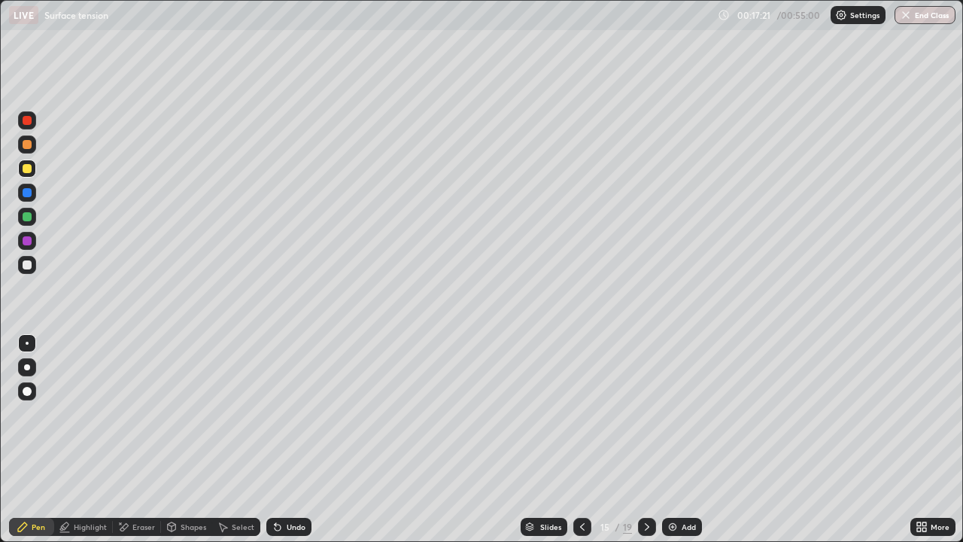
click at [645, 414] on icon at bounding box center [647, 527] width 12 height 12
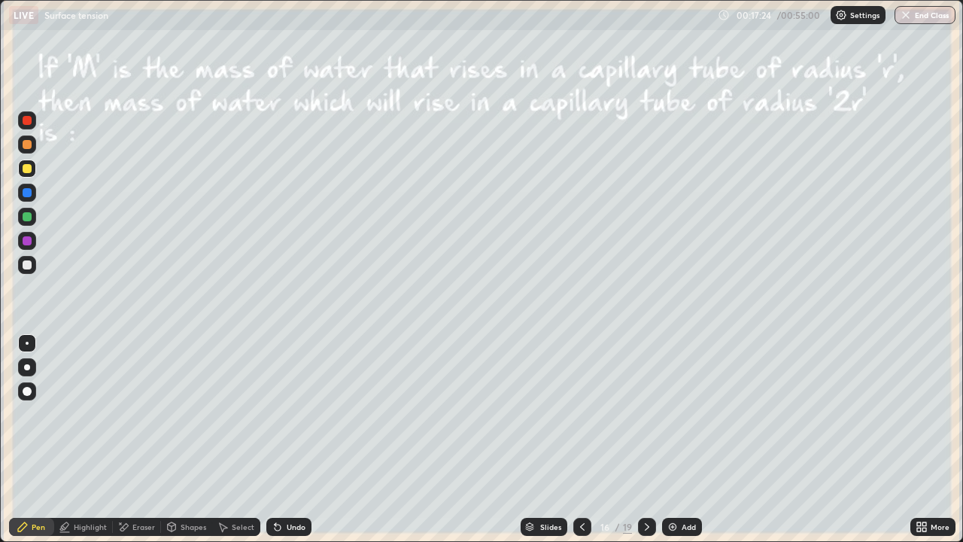
click at [581, 414] on icon at bounding box center [582, 527] width 5 height 8
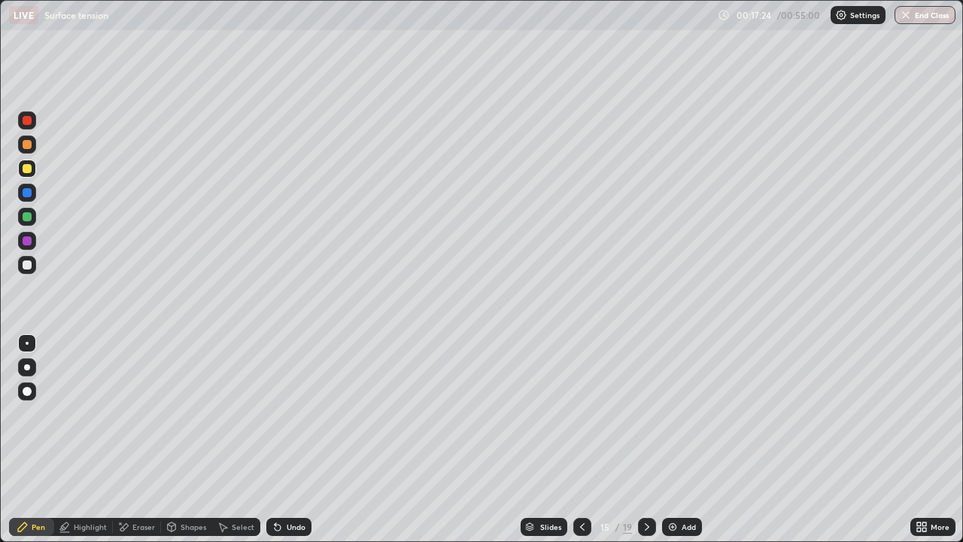
click at [581, 414] on icon at bounding box center [582, 527] width 12 height 12
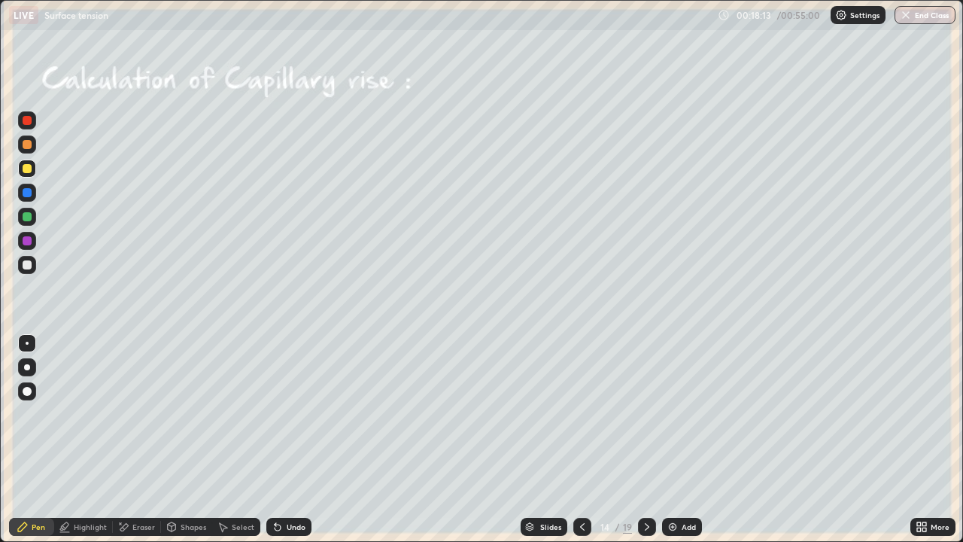
click at [648, 414] on icon at bounding box center [647, 527] width 12 height 12
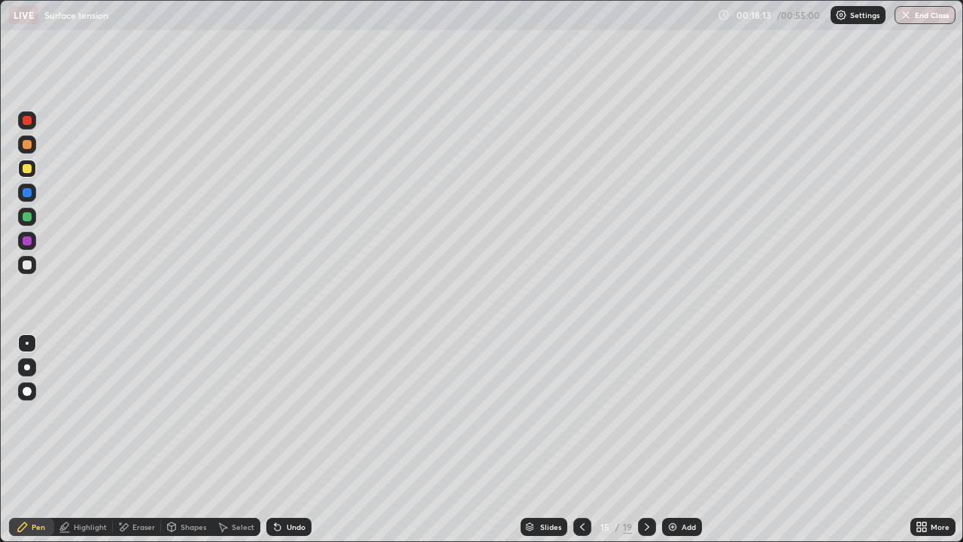
click at [645, 414] on icon at bounding box center [647, 527] width 12 height 12
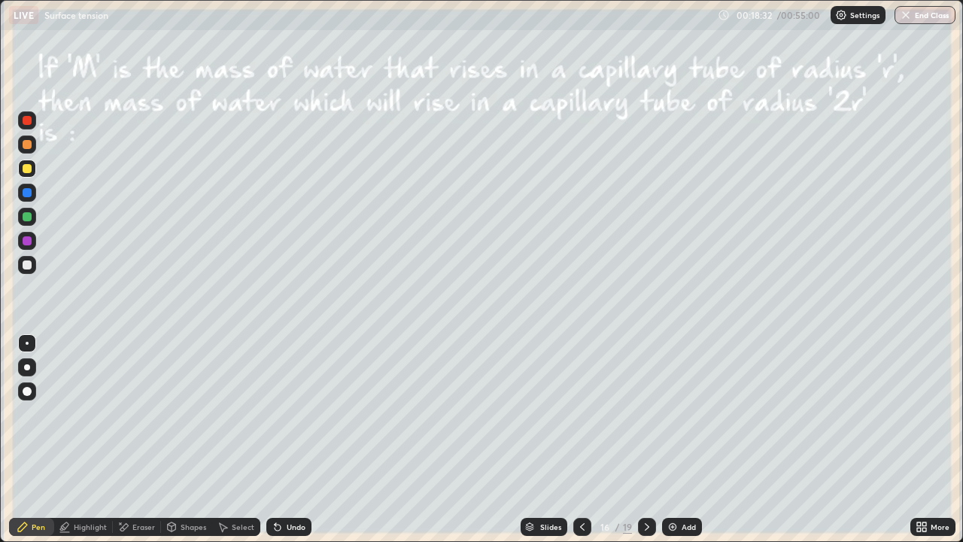
click at [581, 414] on icon at bounding box center [582, 527] width 12 height 12
click at [573, 414] on div at bounding box center [582, 527] width 18 height 18
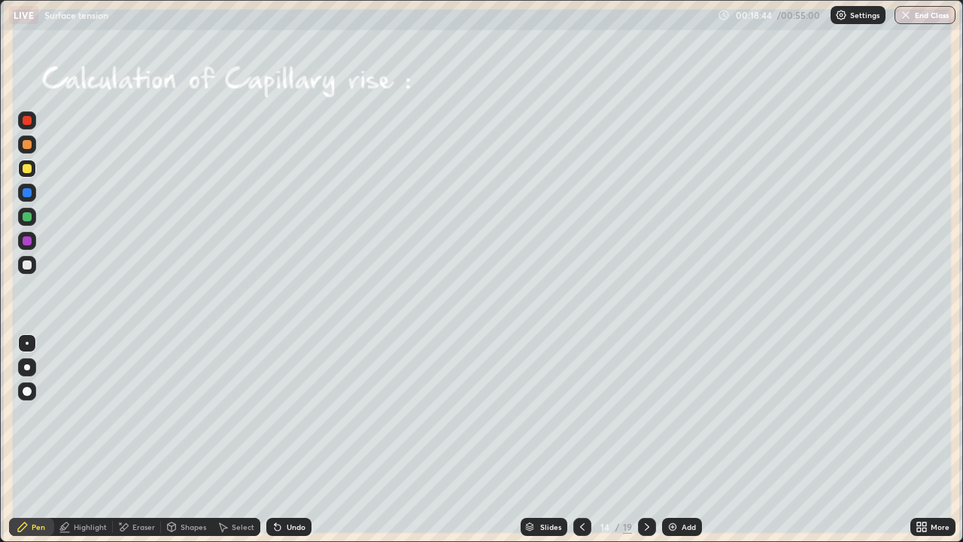
click at [645, 414] on icon at bounding box center [647, 527] width 12 height 12
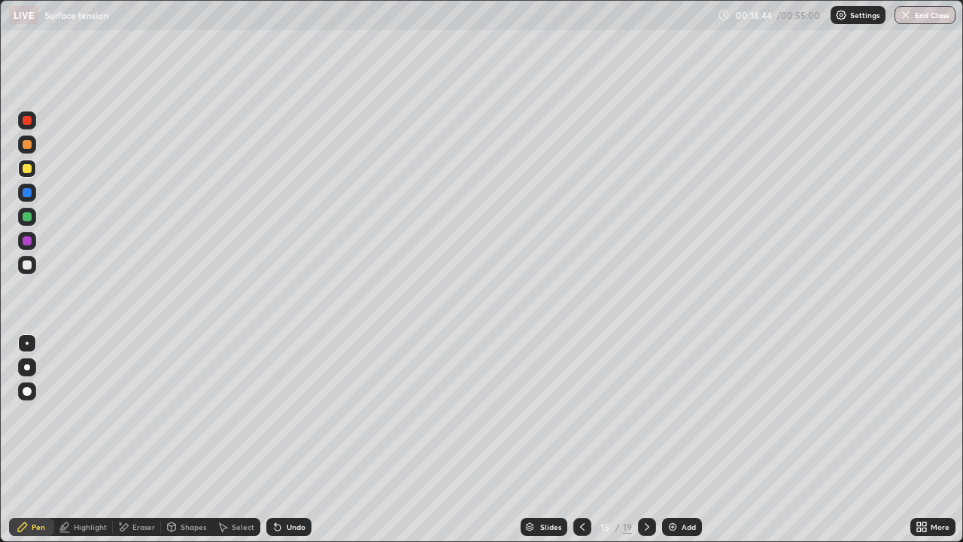
click at [644, 414] on icon at bounding box center [647, 527] width 12 height 12
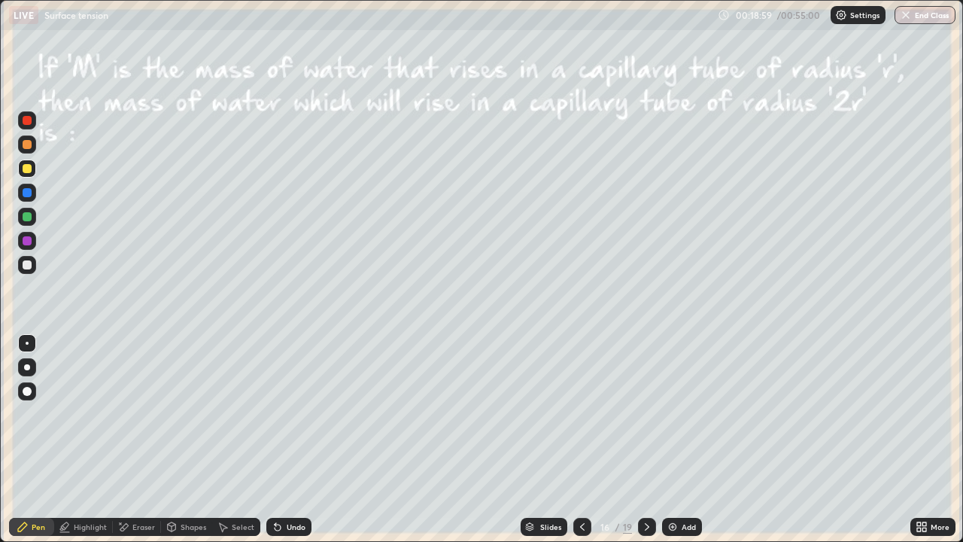
click at [287, 414] on div "Undo" at bounding box center [296, 527] width 19 height 8
click at [290, 414] on div "Undo" at bounding box center [296, 527] width 19 height 8
click at [279, 414] on div "Undo" at bounding box center [288, 527] width 45 height 18
click at [123, 414] on icon at bounding box center [124, 527] width 8 height 8
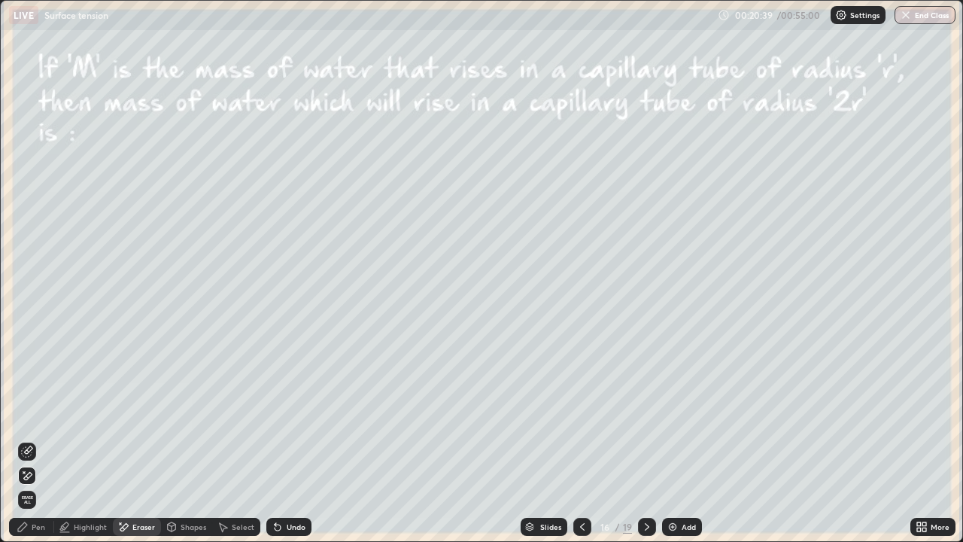
click at [38, 414] on div "Pen" at bounding box center [39, 527] width 14 height 8
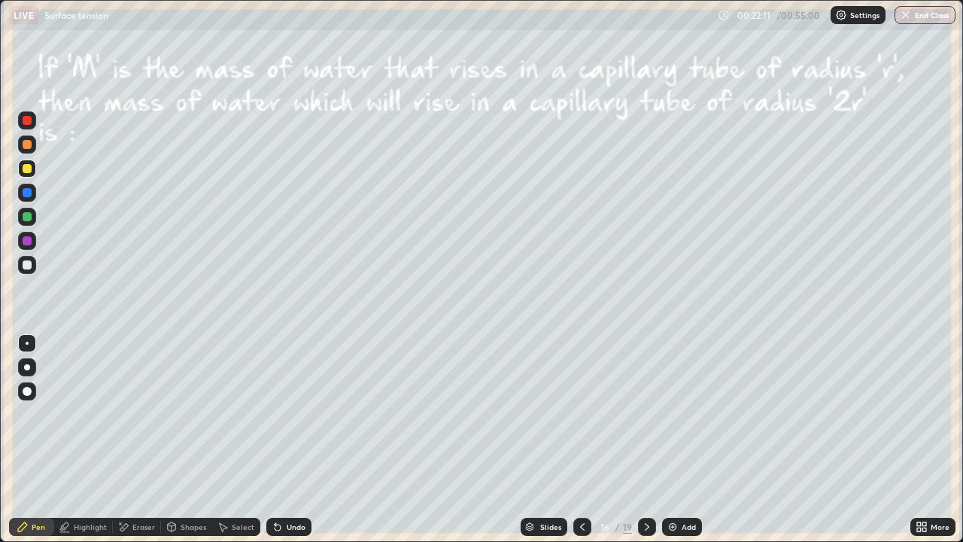
click at [144, 414] on div "Eraser" at bounding box center [143, 527] width 23 height 8
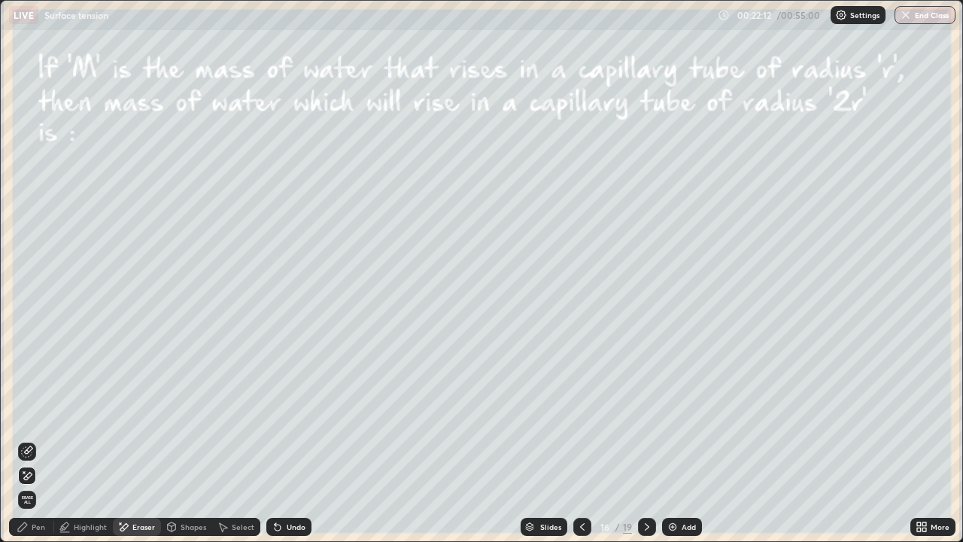
click at [48, 414] on div "Pen" at bounding box center [31, 527] width 45 height 18
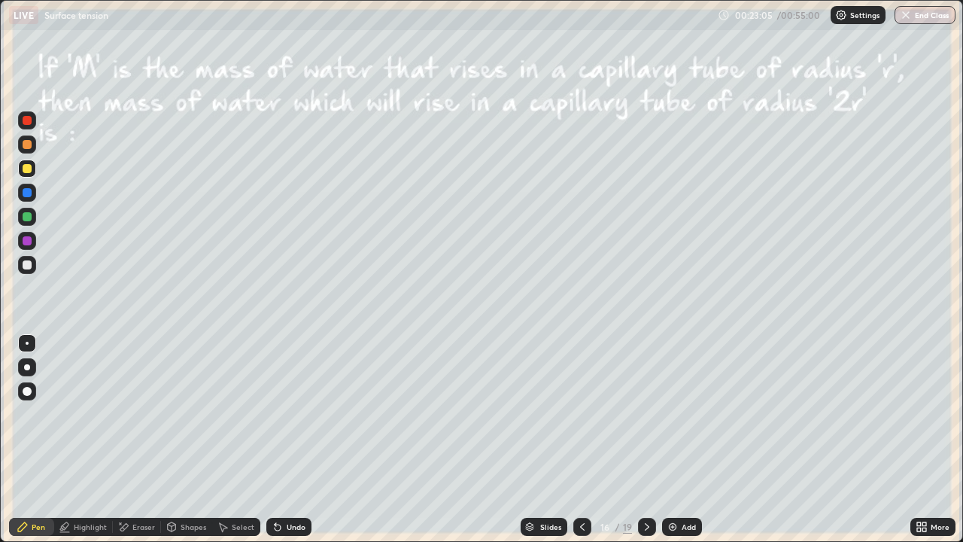
click at [244, 414] on div "Select" at bounding box center [243, 527] width 23 height 8
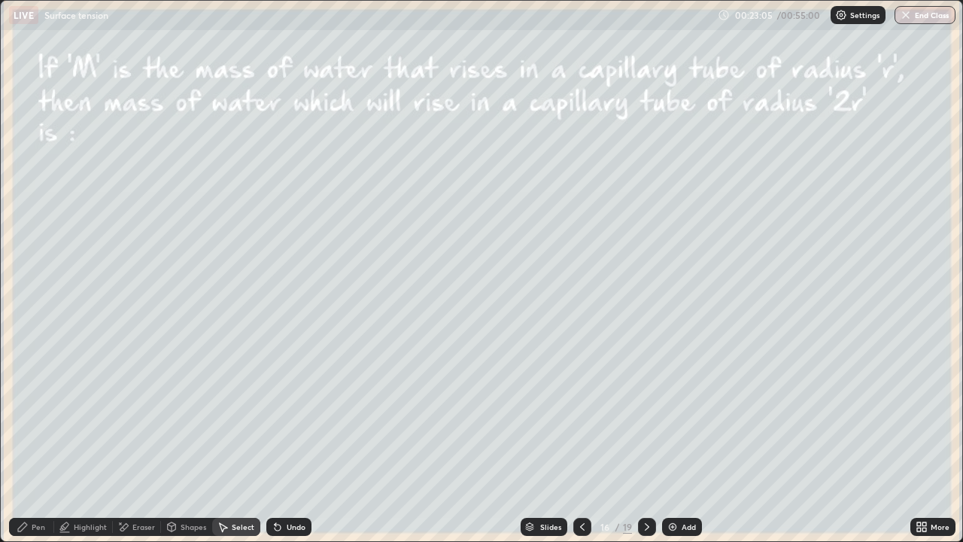
click at [281, 414] on icon at bounding box center [278, 527] width 12 height 12
click at [282, 414] on div "Undo" at bounding box center [288, 527] width 45 height 18
click at [38, 414] on div "Pen" at bounding box center [39, 527] width 14 height 8
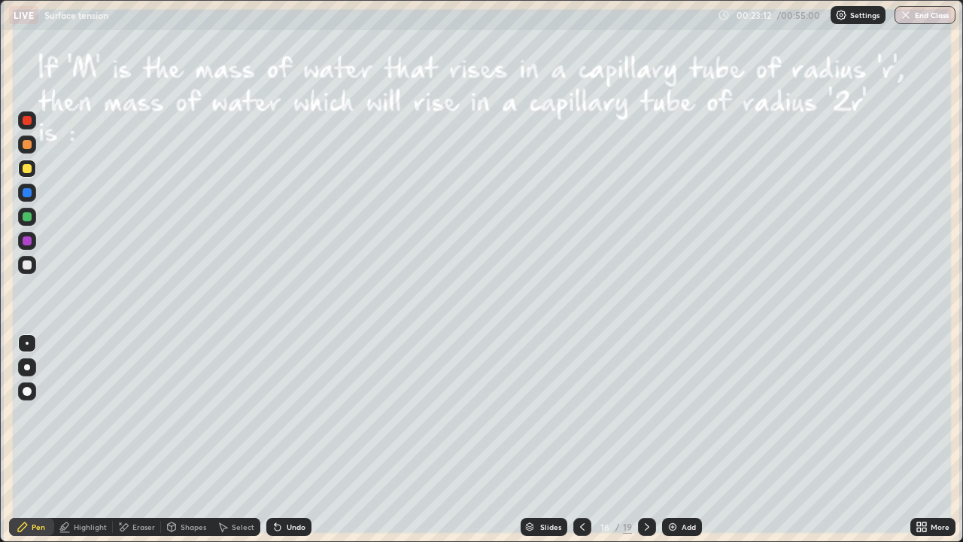
click at [128, 414] on div "Eraser" at bounding box center [137, 527] width 48 height 18
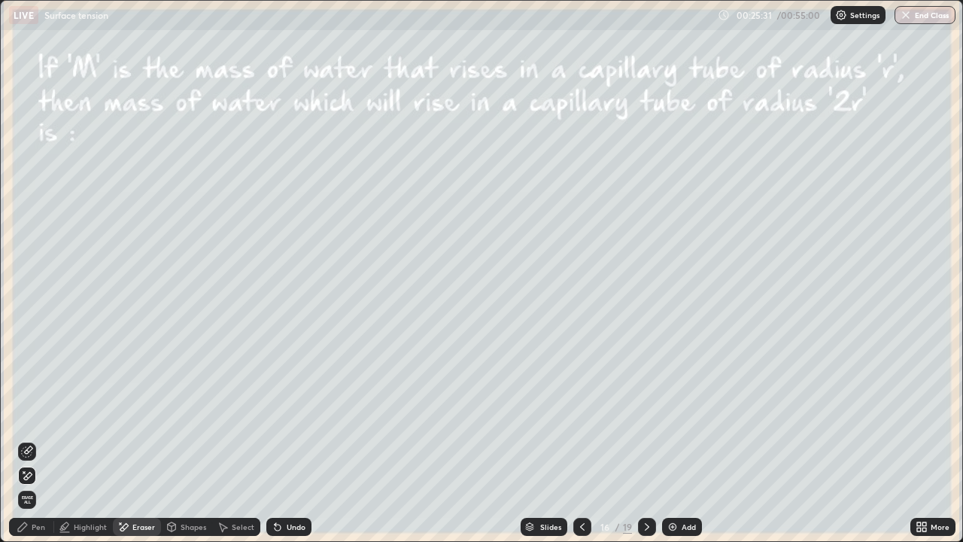
click at [649, 414] on div at bounding box center [647, 527] width 18 height 18
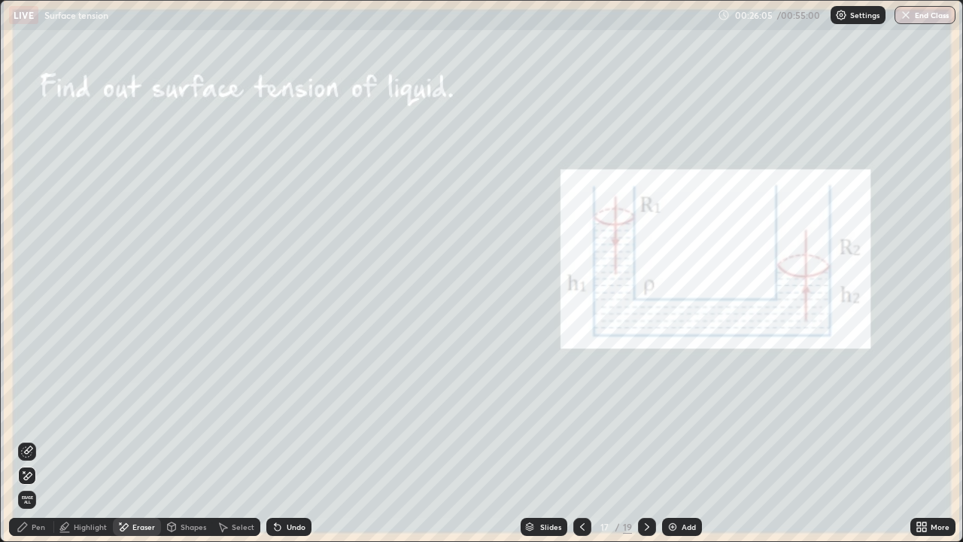
click at [31, 414] on div "Pen" at bounding box center [31, 527] width 45 height 18
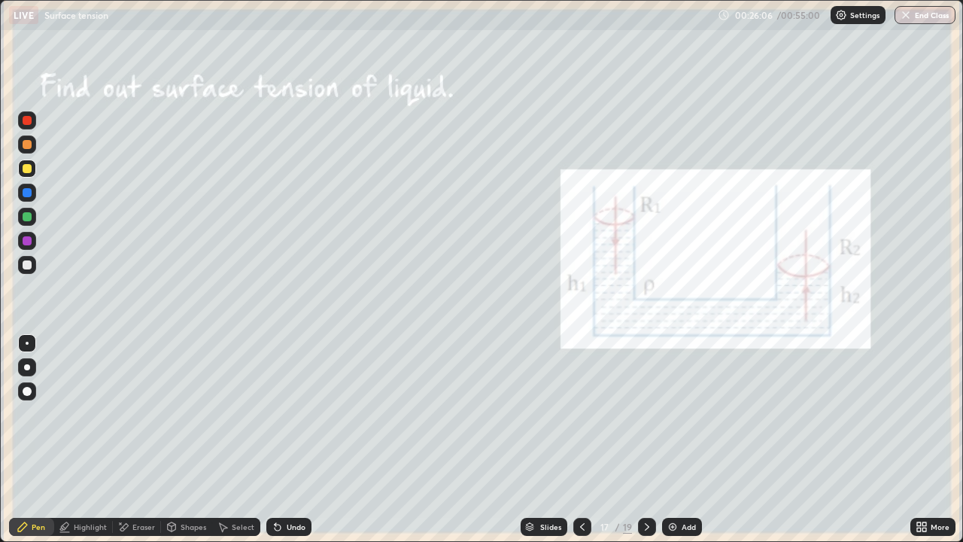
click at [28, 168] on div at bounding box center [27, 168] width 9 height 9
click at [289, 414] on div "Undo" at bounding box center [288, 527] width 45 height 18
click at [286, 414] on div "Undo" at bounding box center [288, 527] width 45 height 18
click at [295, 414] on div "Undo" at bounding box center [288, 527] width 45 height 18
click at [282, 414] on div "Undo" at bounding box center [288, 527] width 45 height 18
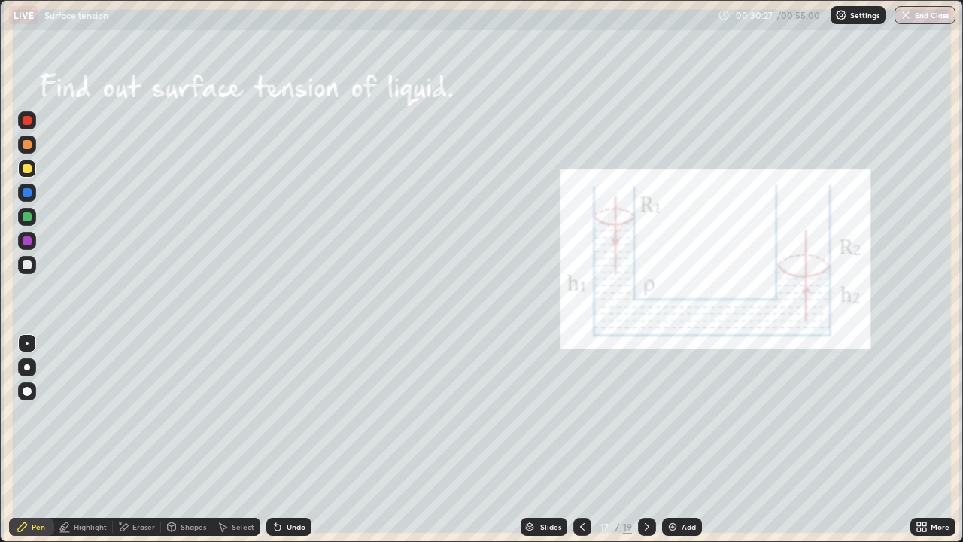
click at [644, 414] on icon at bounding box center [647, 527] width 12 height 12
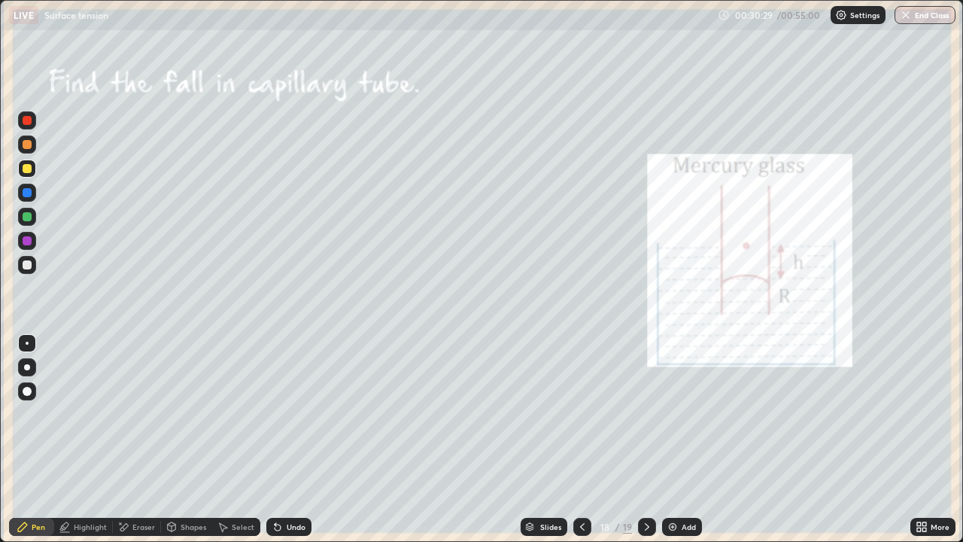
click at [581, 414] on icon at bounding box center [582, 527] width 5 height 8
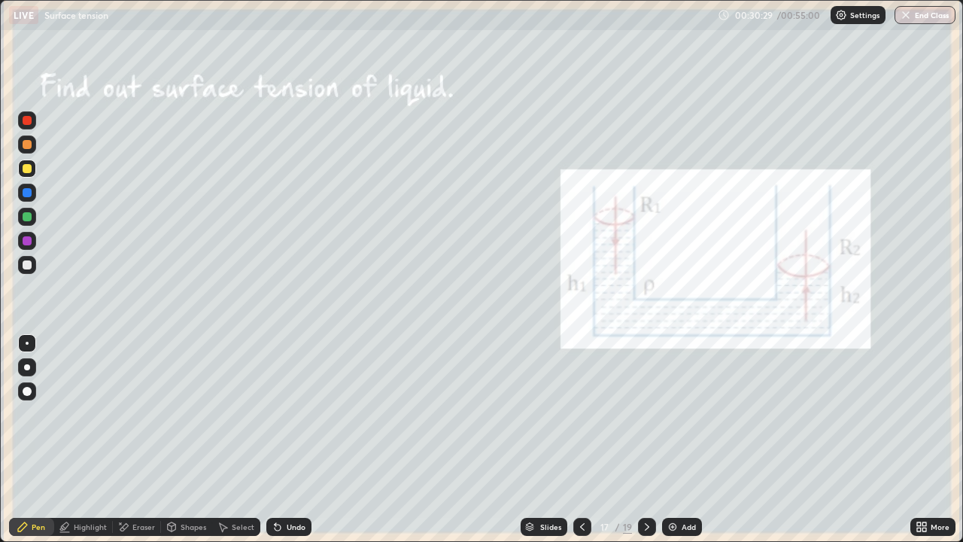
click at [670, 414] on img at bounding box center [672, 527] width 12 height 12
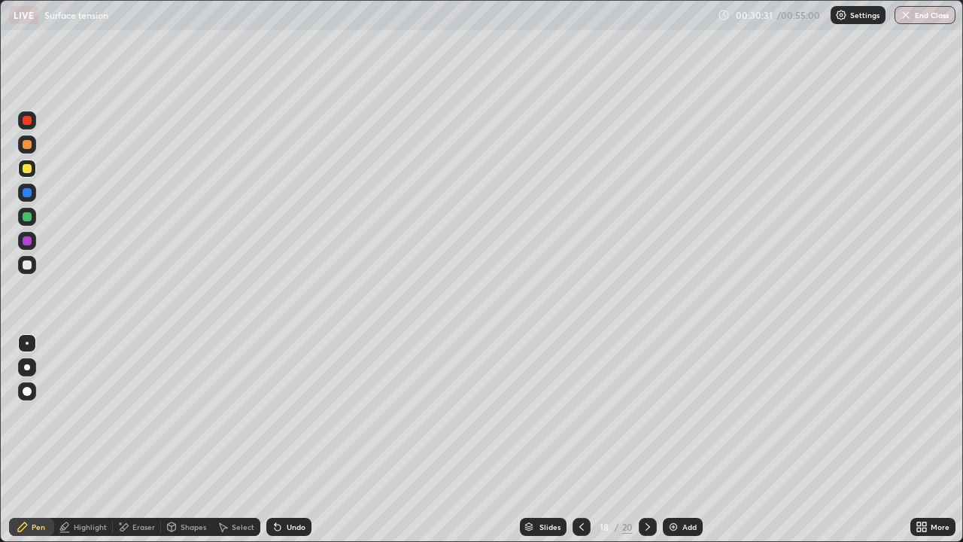
click at [196, 414] on div "Shapes" at bounding box center [186, 527] width 51 height 18
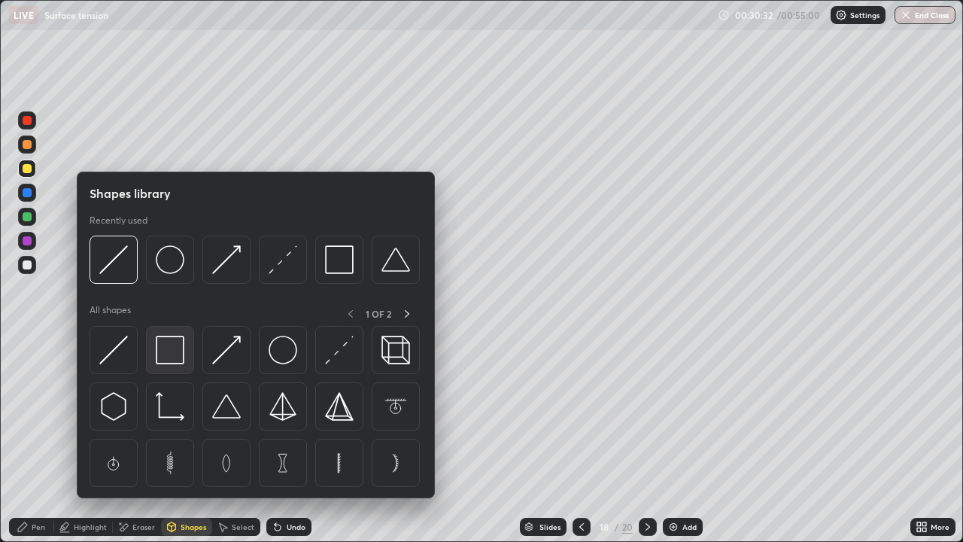
click at [166, 356] on img at bounding box center [170, 349] width 29 height 29
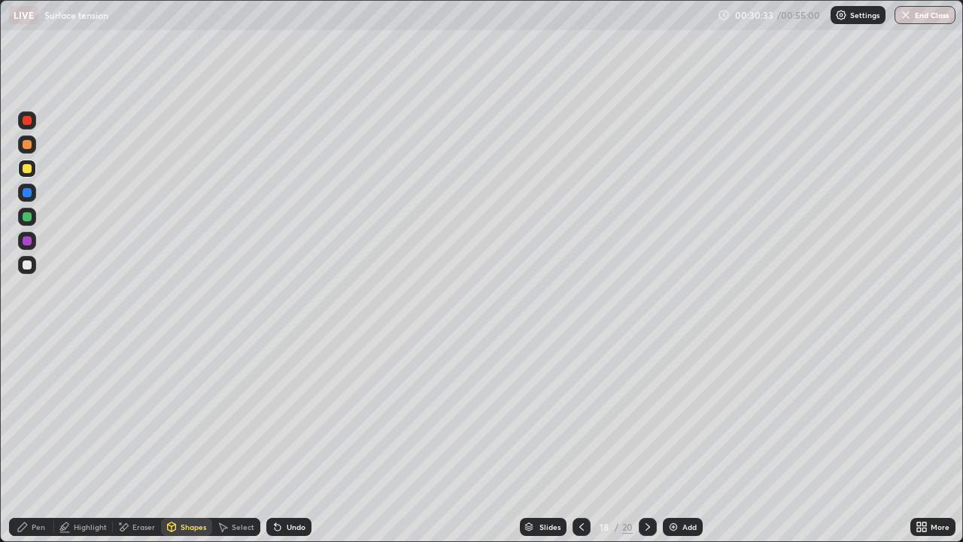
click at [35, 414] on div "Pen" at bounding box center [39, 527] width 14 height 8
click at [26, 193] on div at bounding box center [27, 192] width 9 height 9
click at [647, 414] on icon at bounding box center [647, 527] width 5 height 8
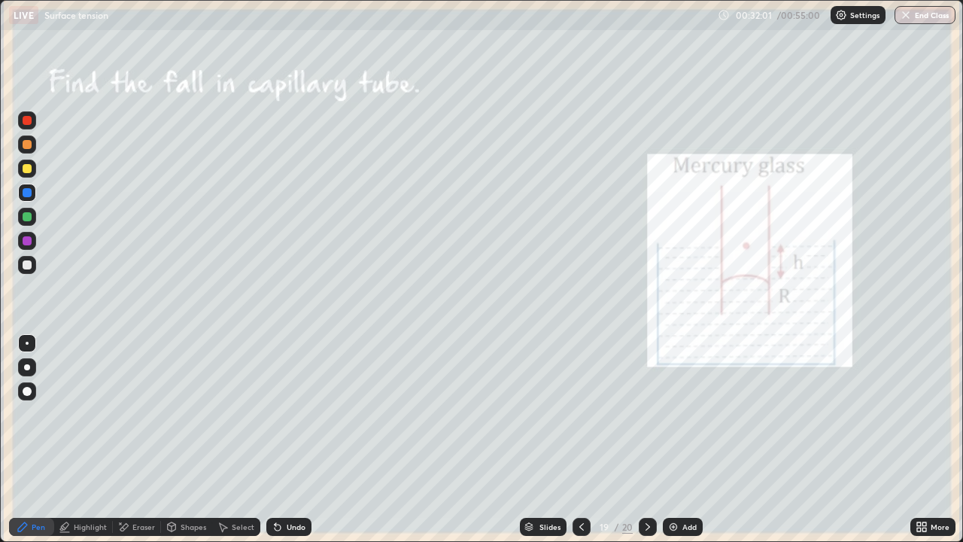
click at [646, 414] on icon at bounding box center [648, 527] width 12 height 12
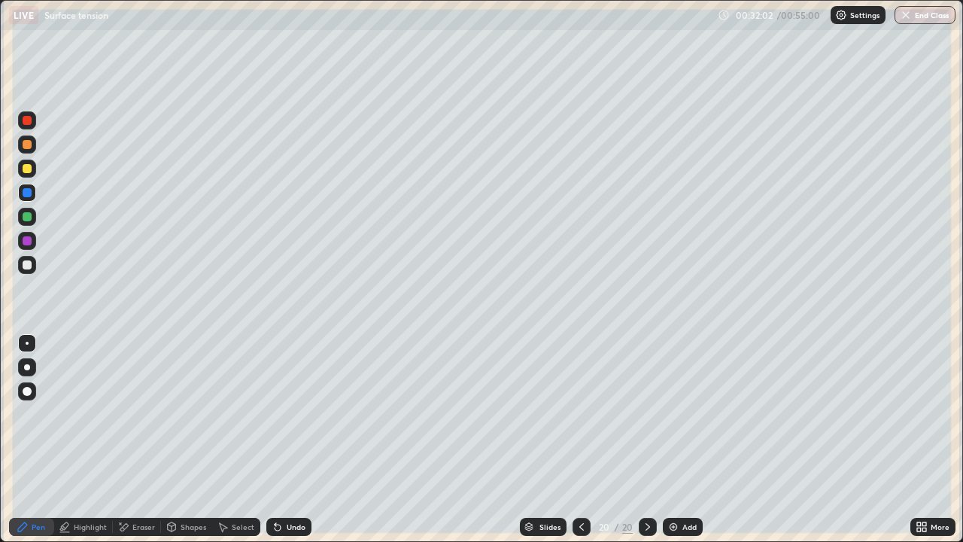
click at [581, 414] on div at bounding box center [581, 527] width 18 height 18
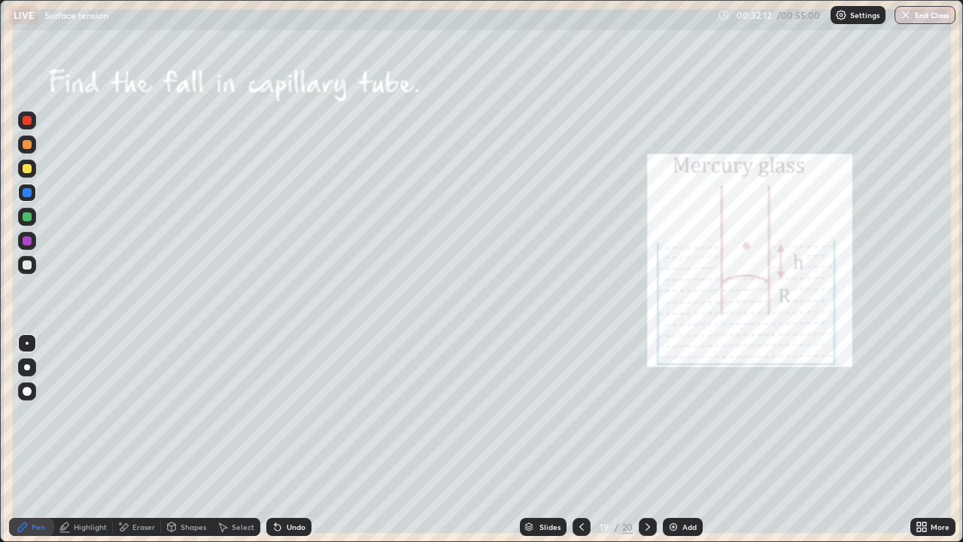
click at [24, 269] on div at bounding box center [27, 264] width 9 height 9
click at [139, 414] on div "Eraser" at bounding box center [143, 527] width 23 height 8
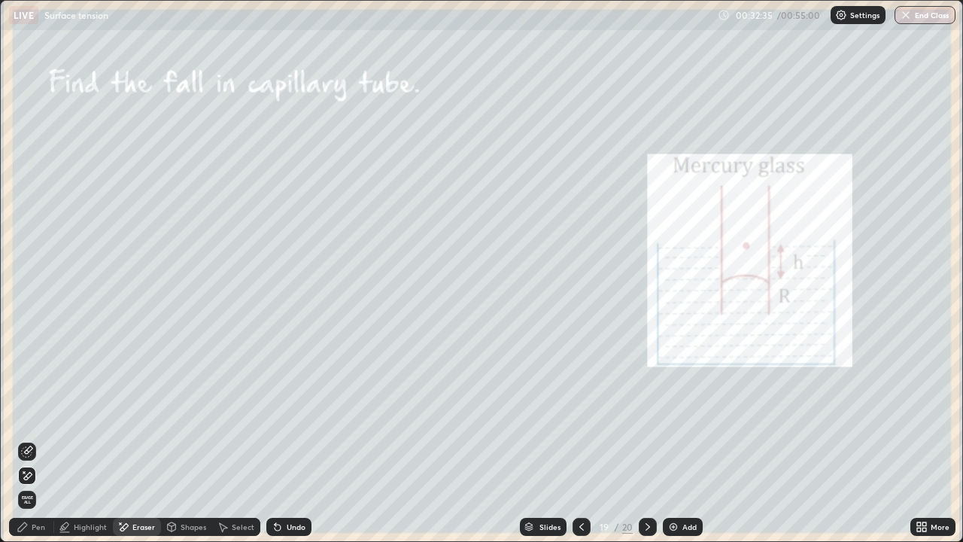
click at [44, 414] on div "Pen" at bounding box center [39, 527] width 14 height 8
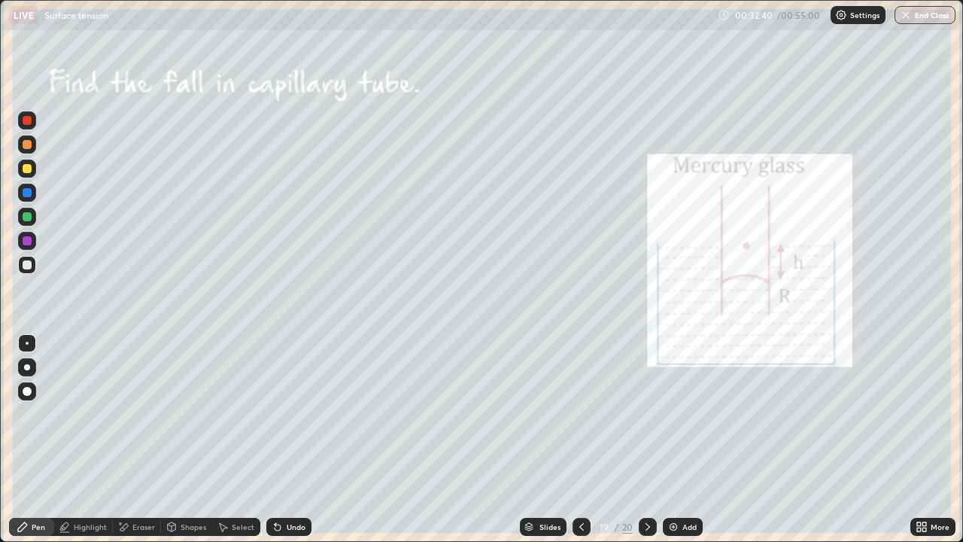
click at [301, 414] on div "Undo" at bounding box center [296, 527] width 19 height 8
click at [941, 414] on div "More" at bounding box center [932, 527] width 45 height 18
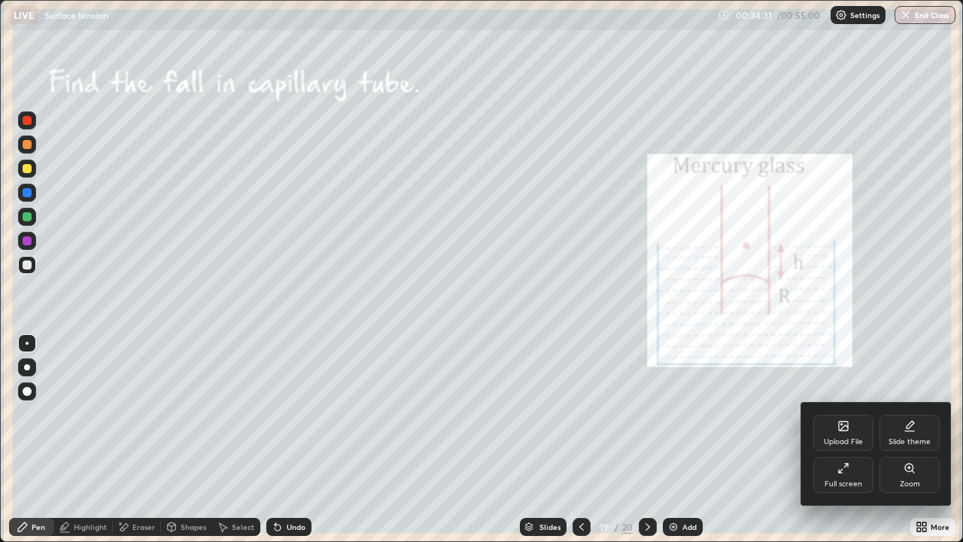
click at [852, 414] on div "Upload File" at bounding box center [843, 432] width 60 height 36
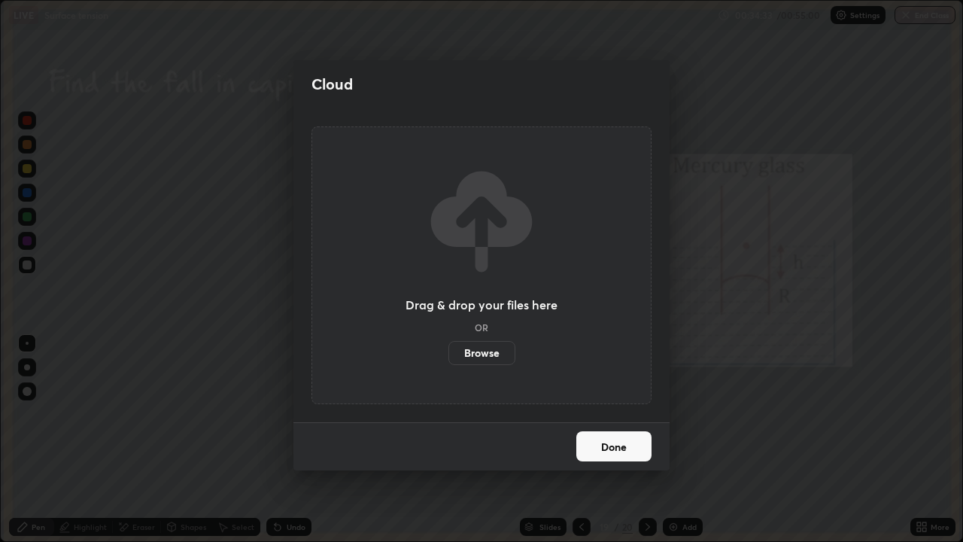
click at [618, 414] on button "Done" at bounding box center [613, 446] width 75 height 30
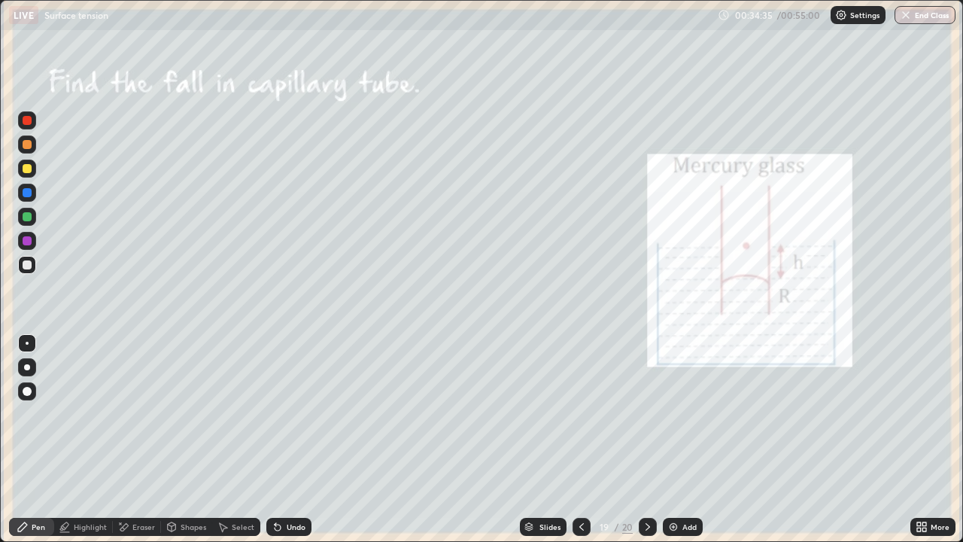
click at [924, 414] on icon at bounding box center [924, 524] width 4 height 4
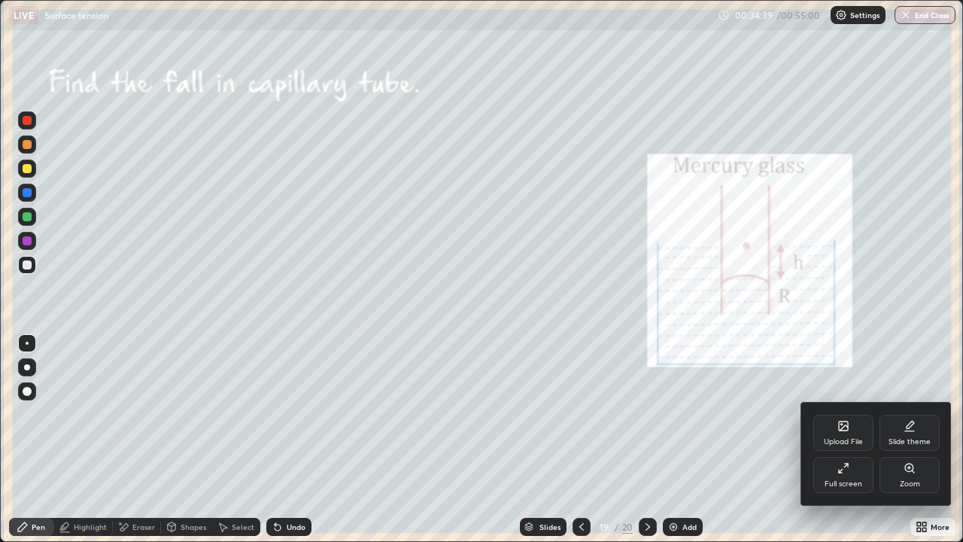
click at [736, 414] on div at bounding box center [481, 271] width 963 height 542
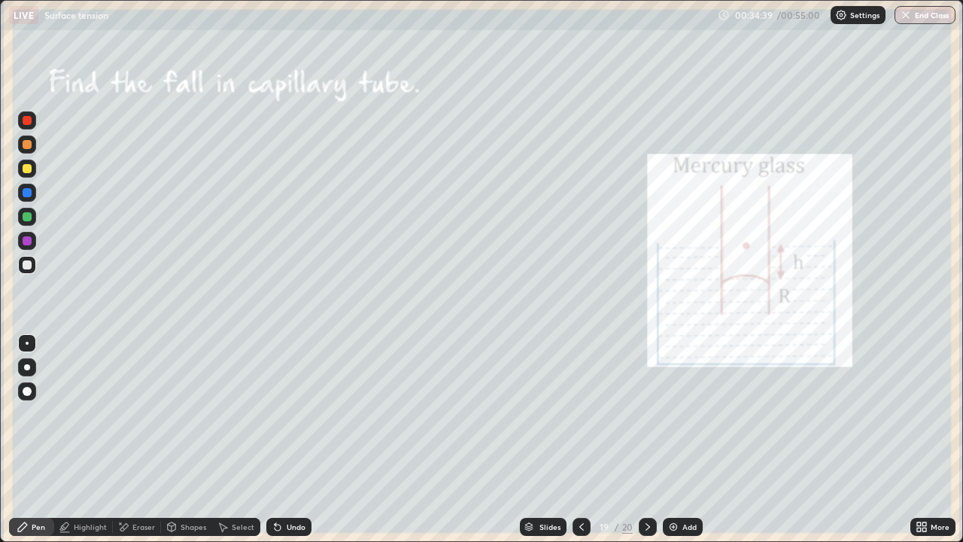
click at [646, 414] on icon at bounding box center [648, 527] width 12 height 12
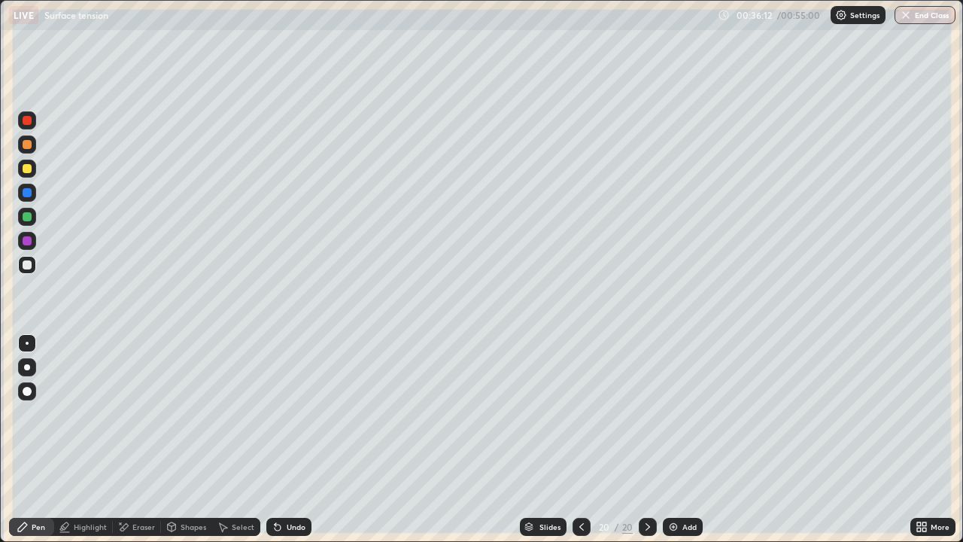
click at [931, 414] on div "More" at bounding box center [939, 527] width 19 height 8
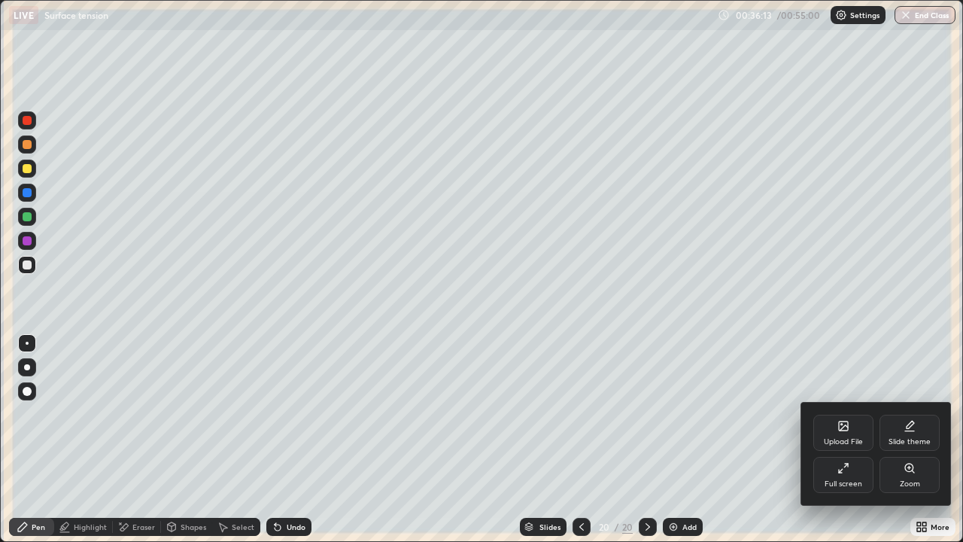
click at [849, 414] on div "Full screen" at bounding box center [843, 484] width 38 height 8
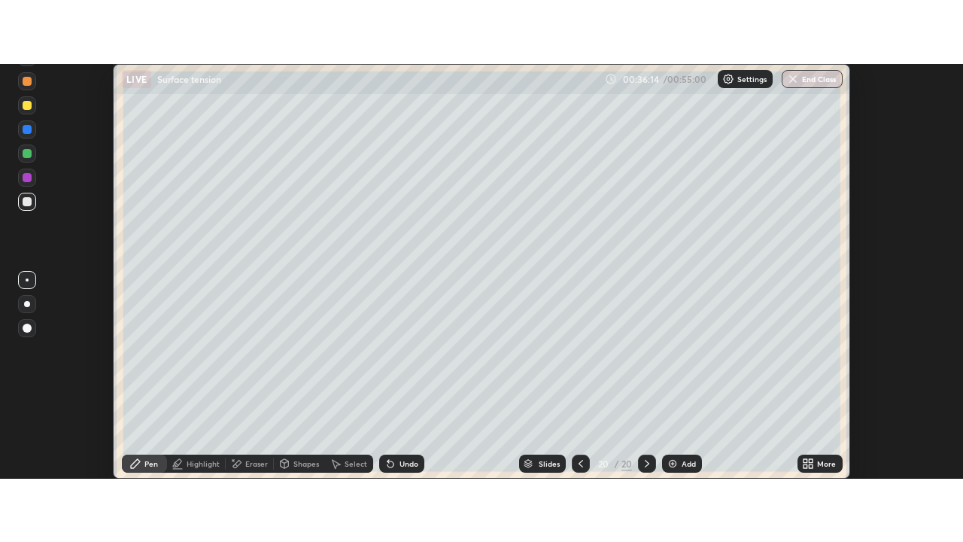
scroll to position [74808, 74259]
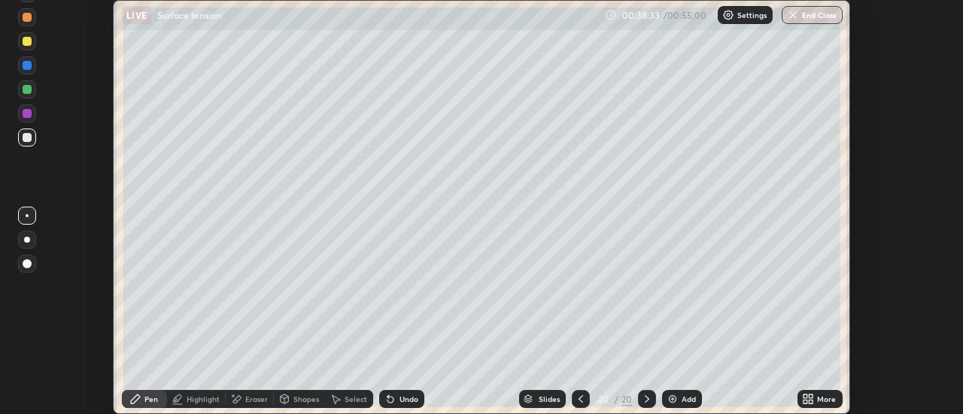
click at [813, 399] on icon at bounding box center [808, 399] width 12 height 12
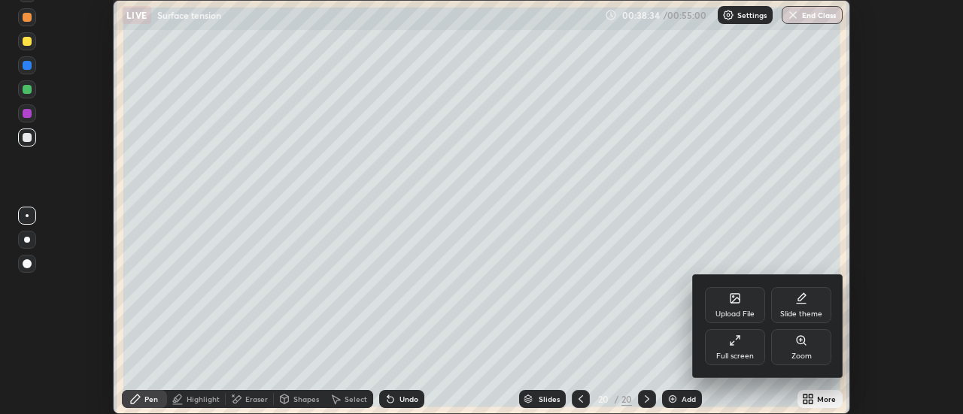
click at [739, 306] on div "Upload File" at bounding box center [735, 305] width 60 height 36
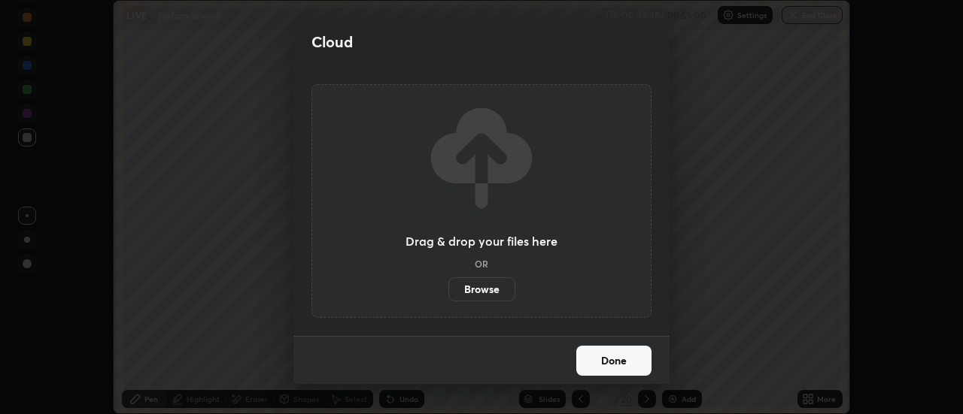
click at [490, 296] on label "Browse" at bounding box center [481, 290] width 67 height 24
click at [448, 296] on input "Browse" at bounding box center [448, 290] width 0 height 24
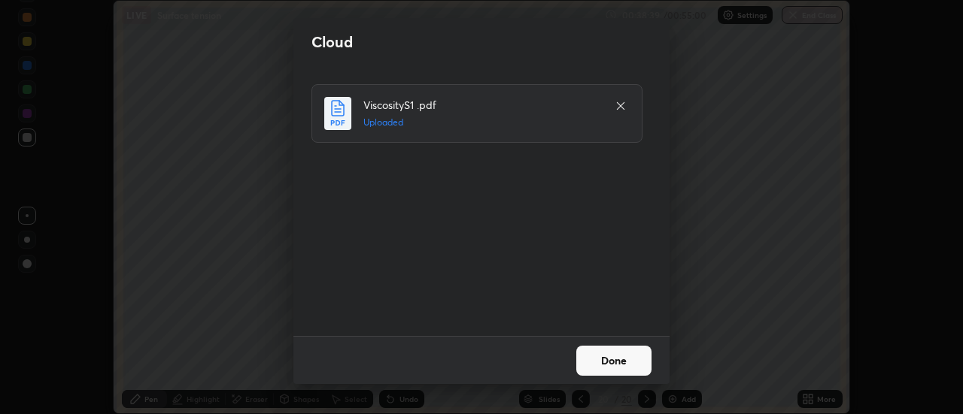
click at [640, 363] on button "Done" at bounding box center [613, 361] width 75 height 30
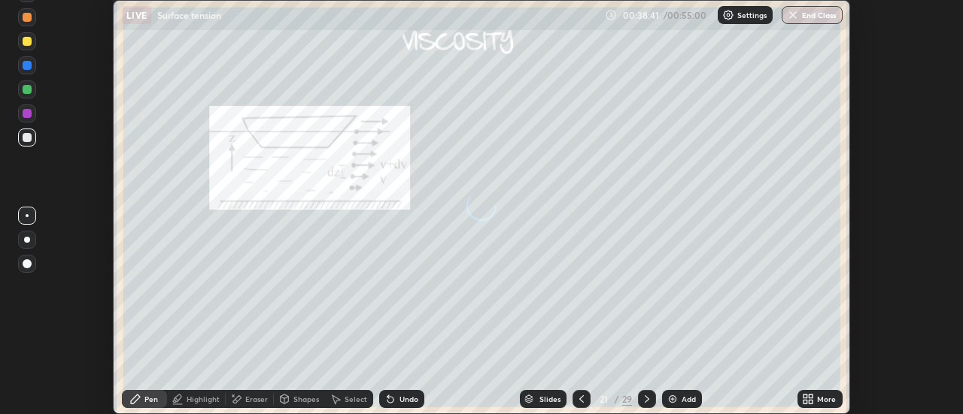
click at [819, 397] on div "More" at bounding box center [826, 400] width 19 height 8
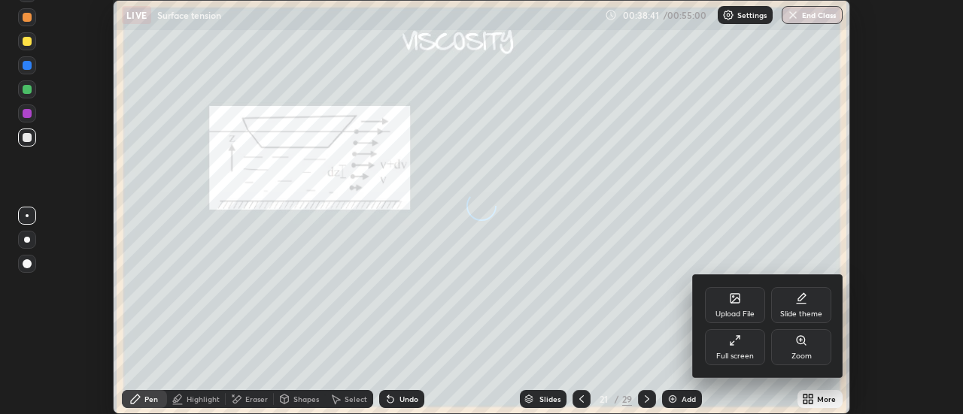
click at [746, 353] on div "Full screen" at bounding box center [735, 357] width 38 height 8
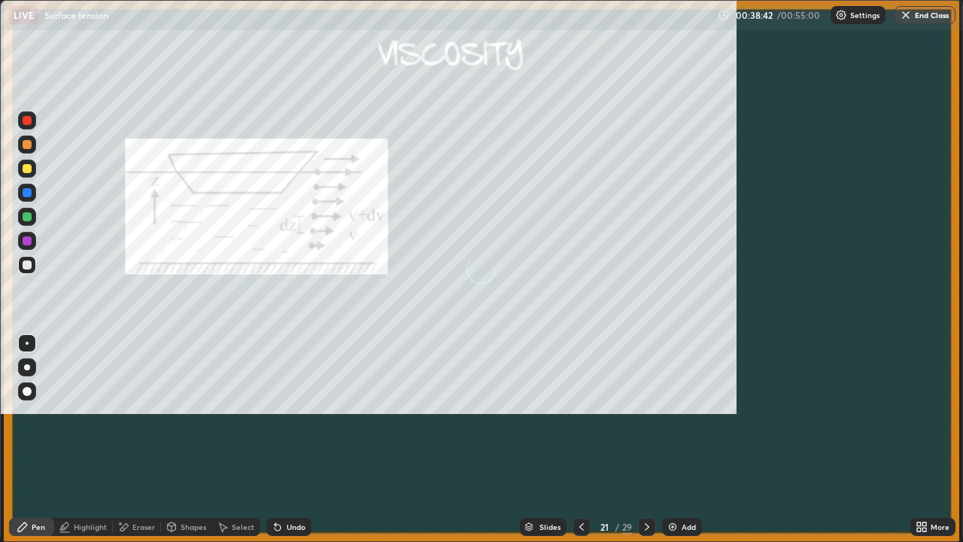
scroll to position [542, 963]
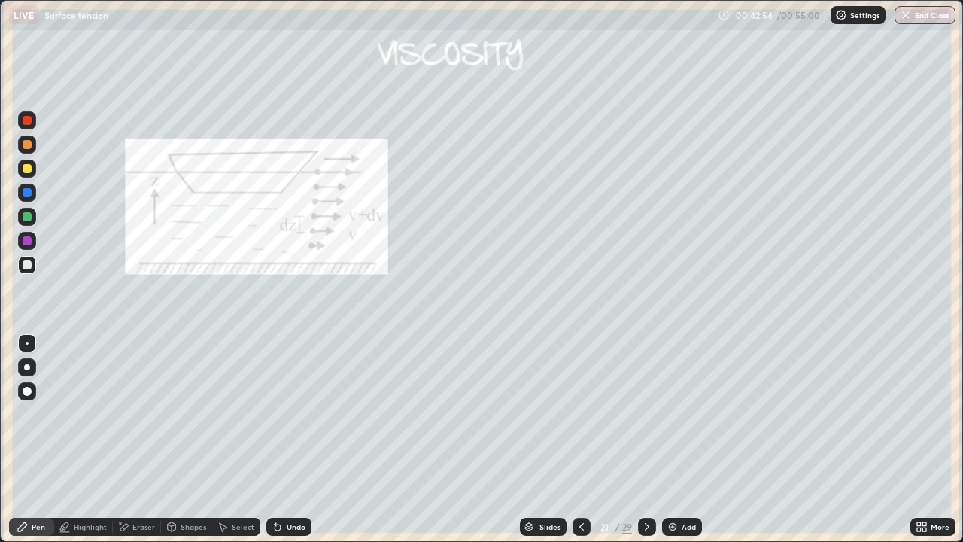
click at [282, 414] on div "Undo" at bounding box center [288, 527] width 45 height 18
click at [289, 414] on div "Undo" at bounding box center [296, 527] width 19 height 8
click at [286, 414] on div "Undo" at bounding box center [288, 527] width 45 height 18
click at [287, 414] on div "Undo" at bounding box center [296, 527] width 19 height 8
click at [295, 414] on div "Undo" at bounding box center [288, 527] width 45 height 18
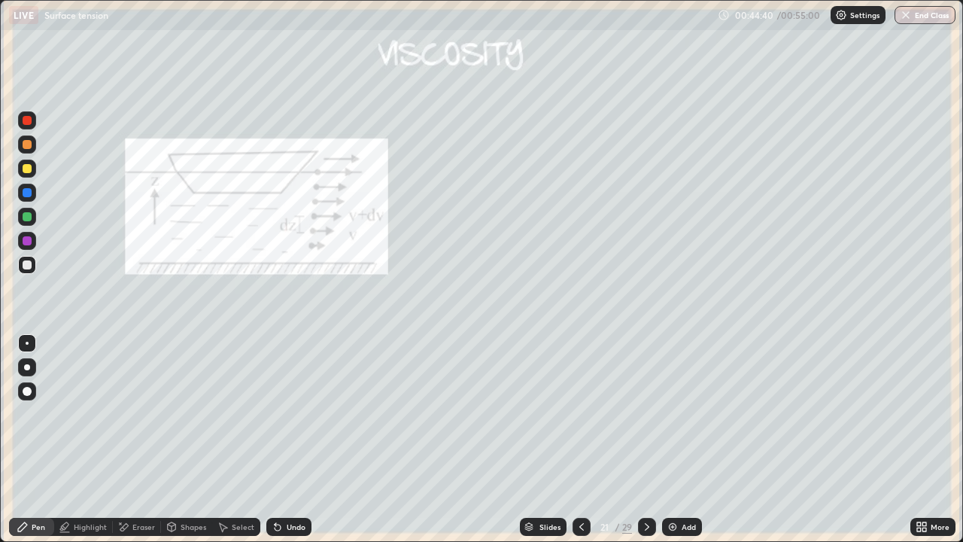
click at [645, 414] on icon at bounding box center [647, 527] width 12 height 12
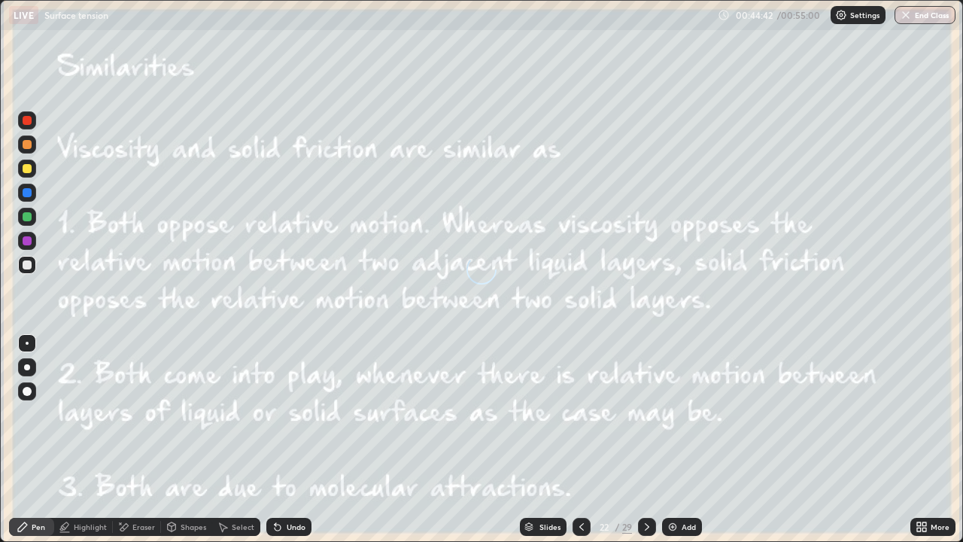
click at [616, 414] on div "/" at bounding box center [617, 526] width 5 height 9
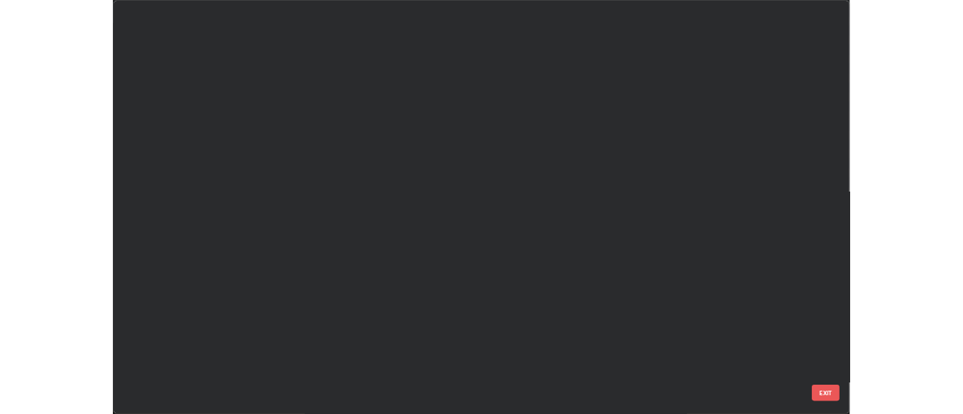
scroll to position [536, 954]
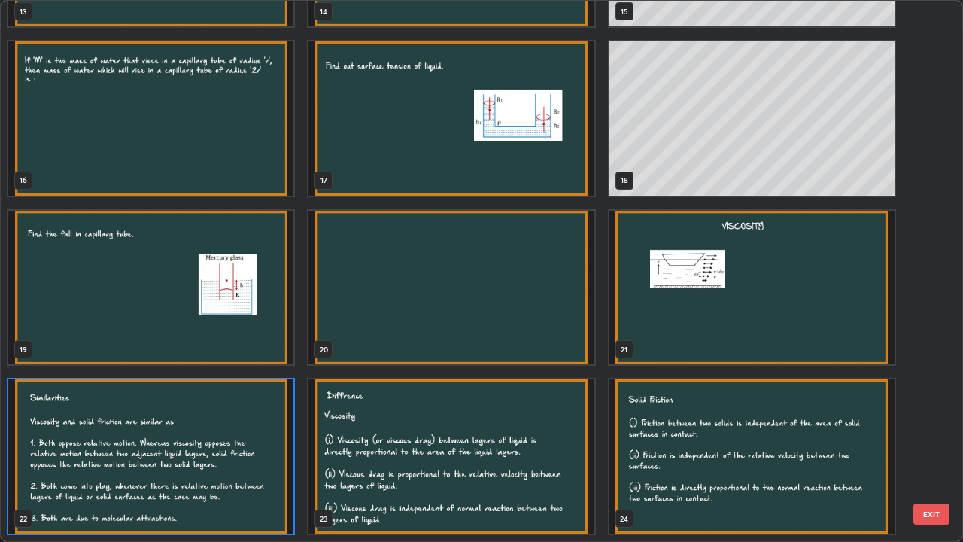
click at [699, 323] on img "grid" at bounding box center [751, 288] width 285 height 154
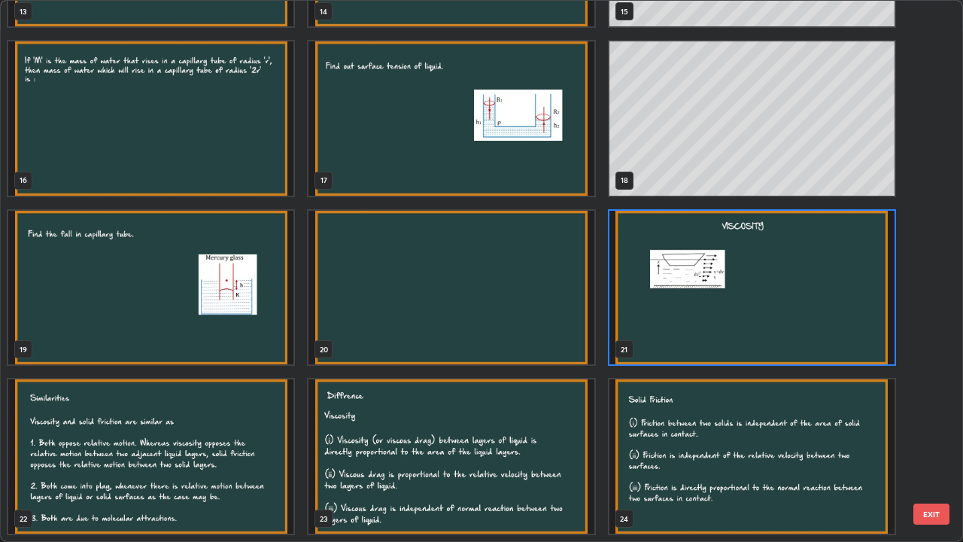
click at [697, 324] on img "grid" at bounding box center [751, 288] width 285 height 154
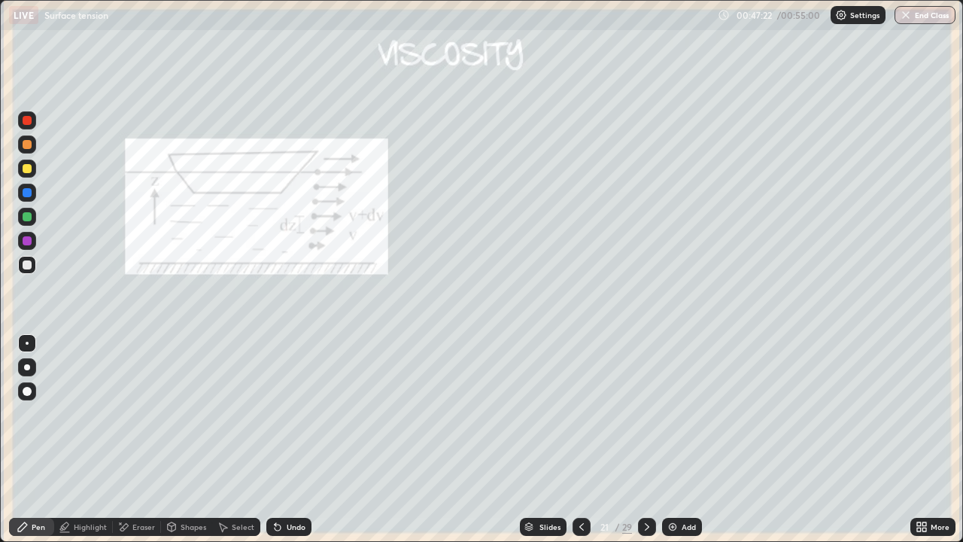
click at [296, 414] on div "Undo" at bounding box center [296, 527] width 19 height 8
click at [293, 414] on div "Undo" at bounding box center [296, 527] width 19 height 8
click at [682, 414] on div "Add" at bounding box center [689, 527] width 14 height 8
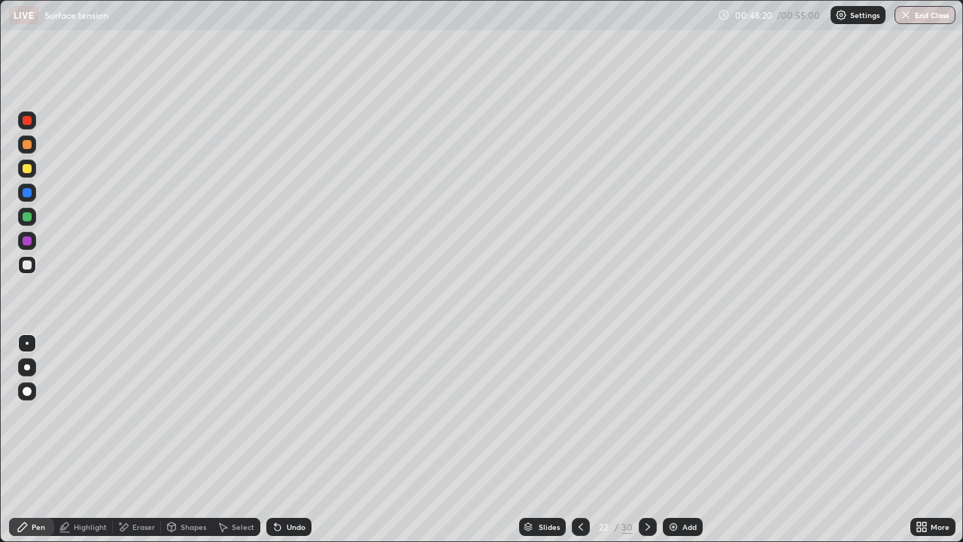
click at [572, 414] on div at bounding box center [581, 527] width 18 height 18
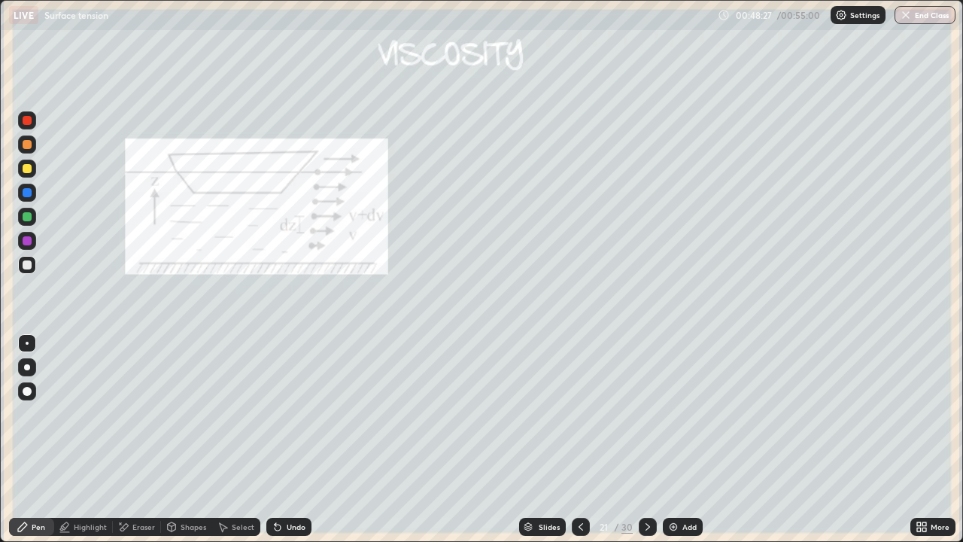
click at [653, 414] on div at bounding box center [648, 527] width 18 height 18
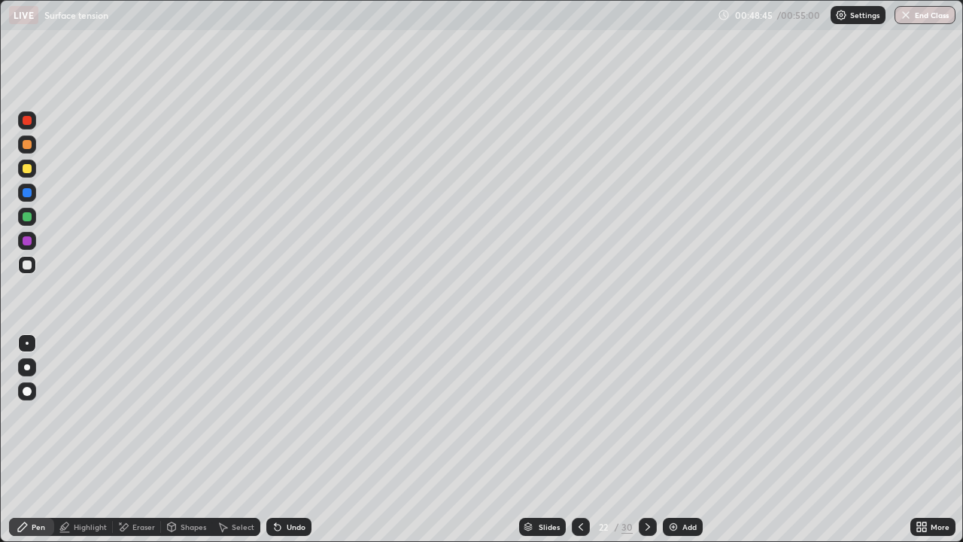
click at [284, 414] on div "Undo" at bounding box center [288, 527] width 45 height 18
click at [283, 414] on div "Undo" at bounding box center [288, 527] width 45 height 18
click at [581, 414] on icon at bounding box center [581, 527] width 12 height 12
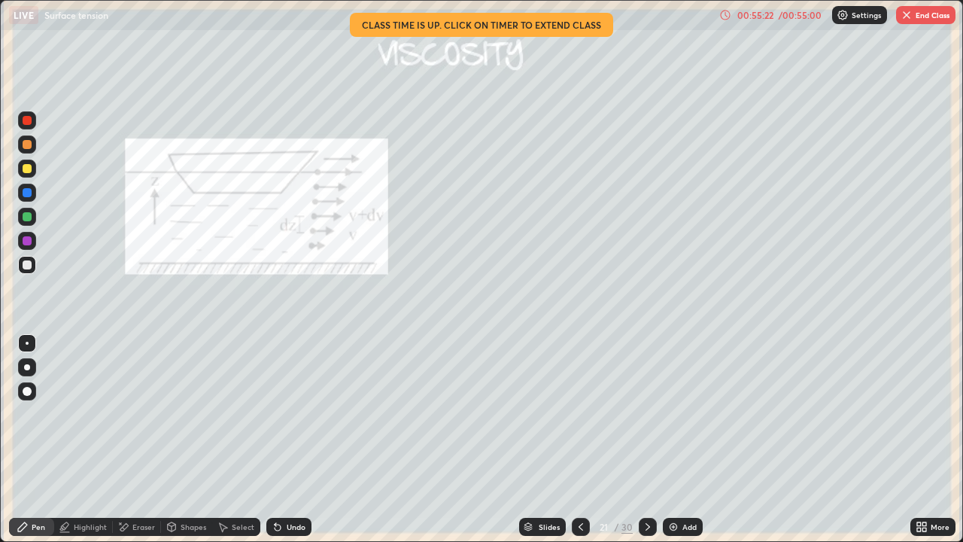
click at [147, 414] on div "Eraser" at bounding box center [143, 527] width 23 height 8
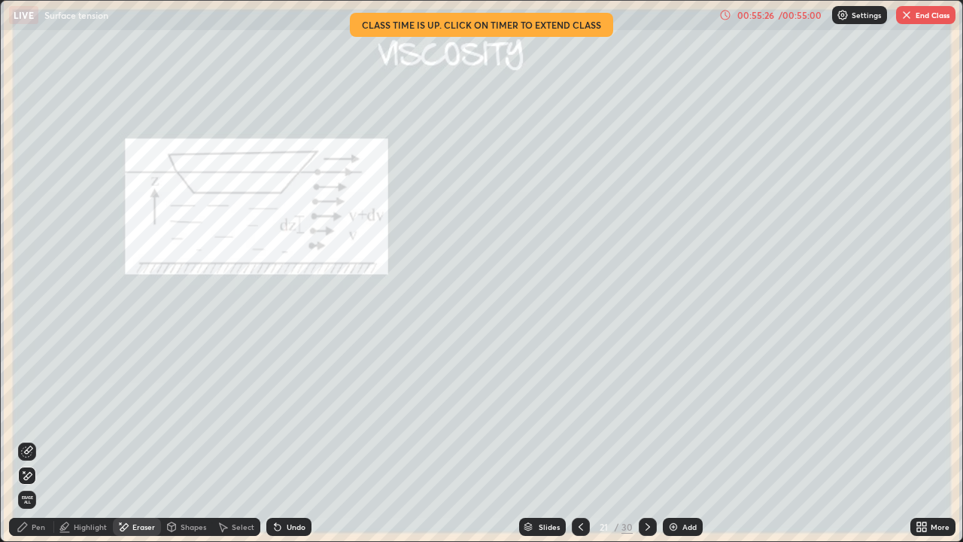
click at [47, 414] on div "Pen" at bounding box center [31, 527] width 45 height 18
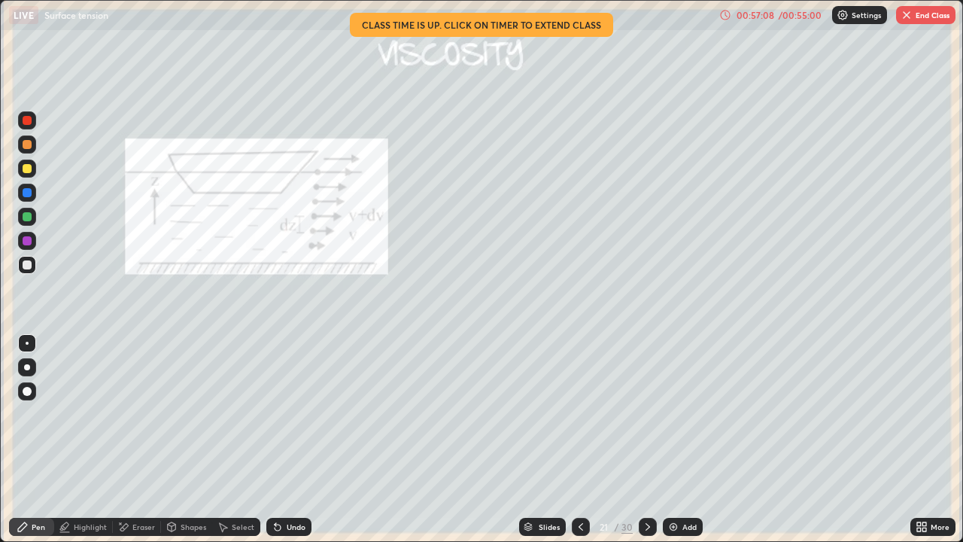
click at [646, 414] on icon at bounding box center [648, 527] width 12 height 12
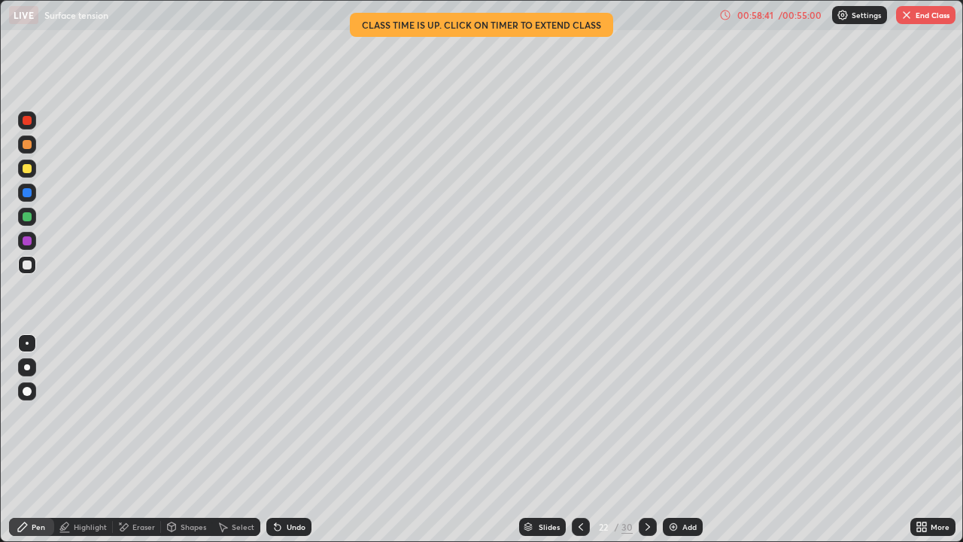
click at [943, 20] on button "End Class" at bounding box center [925, 15] width 59 height 18
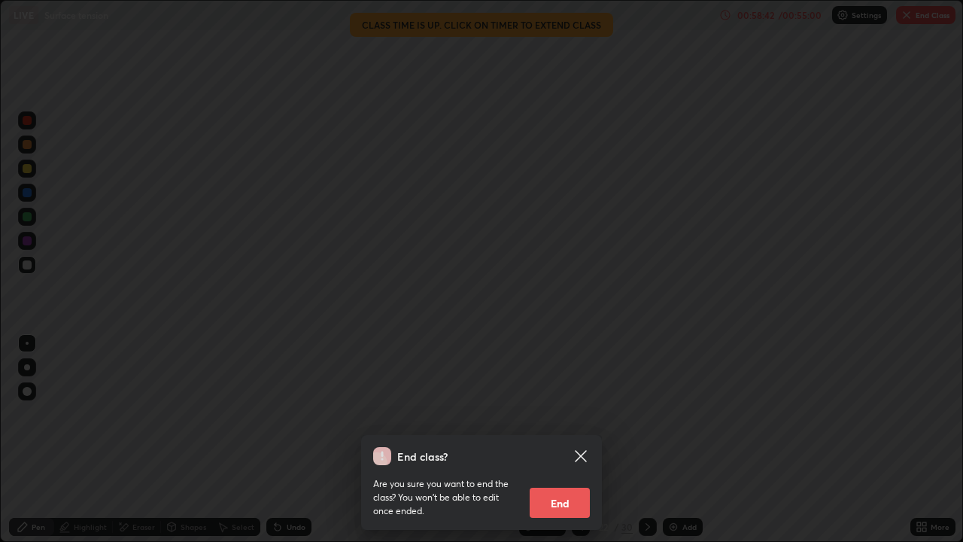
click at [575, 414] on button "End" at bounding box center [560, 502] width 60 height 30
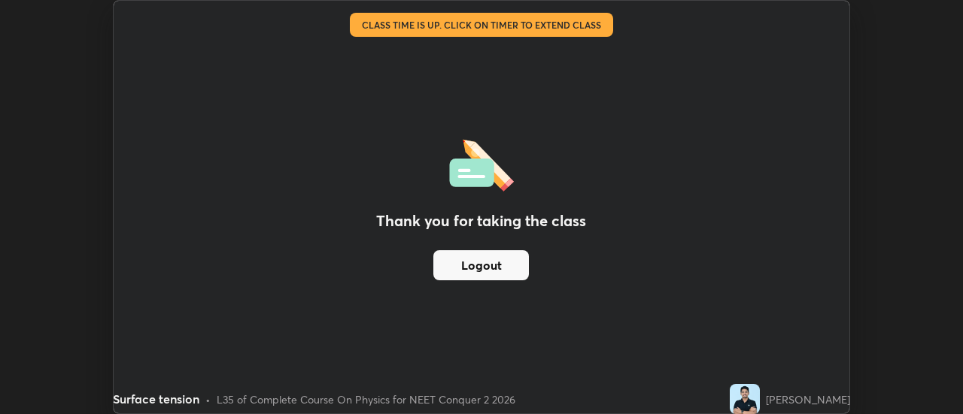
scroll to position [74808, 74259]
